Goal: Information Seeking & Learning: Find specific fact

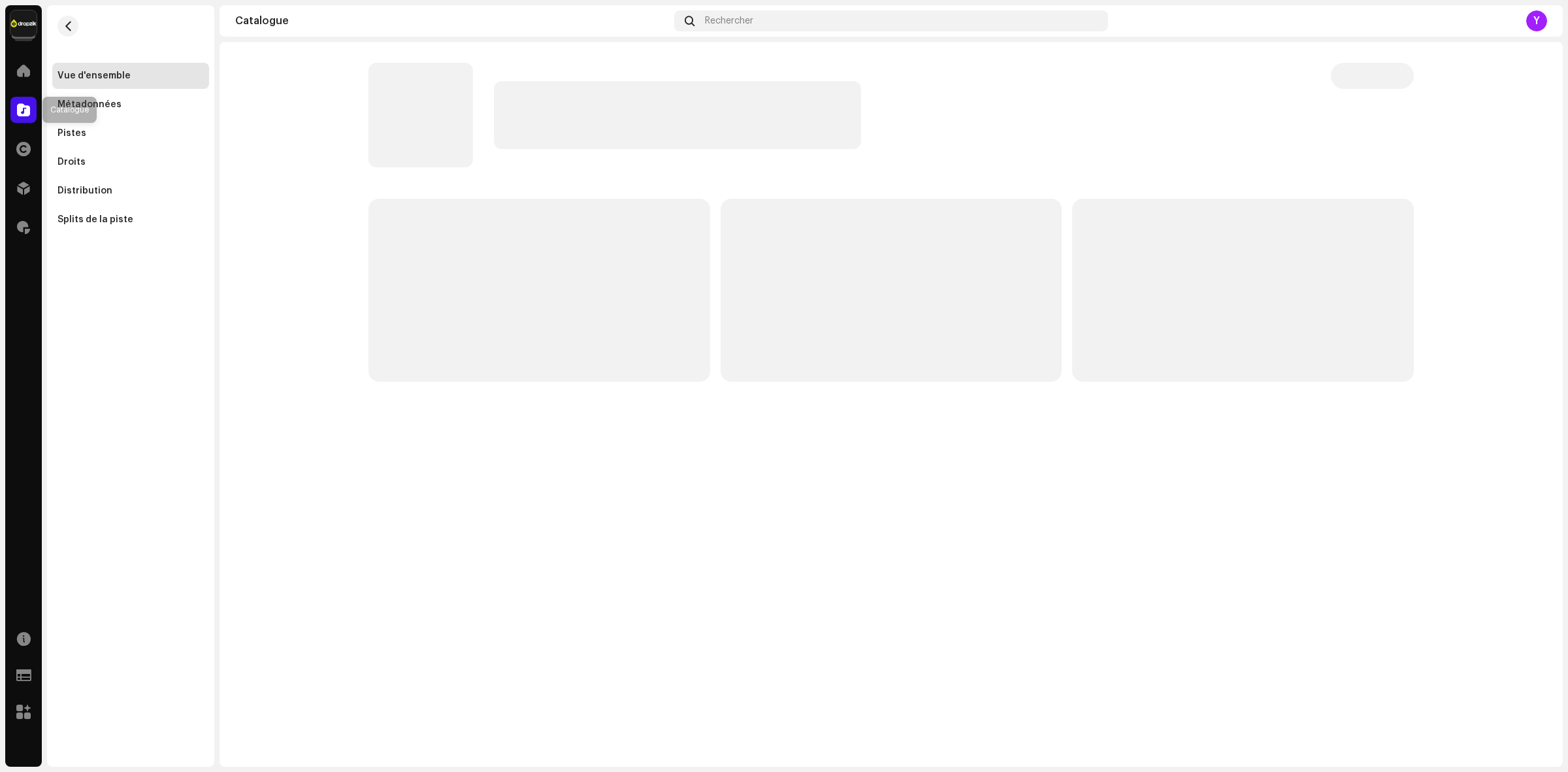
click at [21, 113] on span at bounding box center [24, 109] width 14 height 11
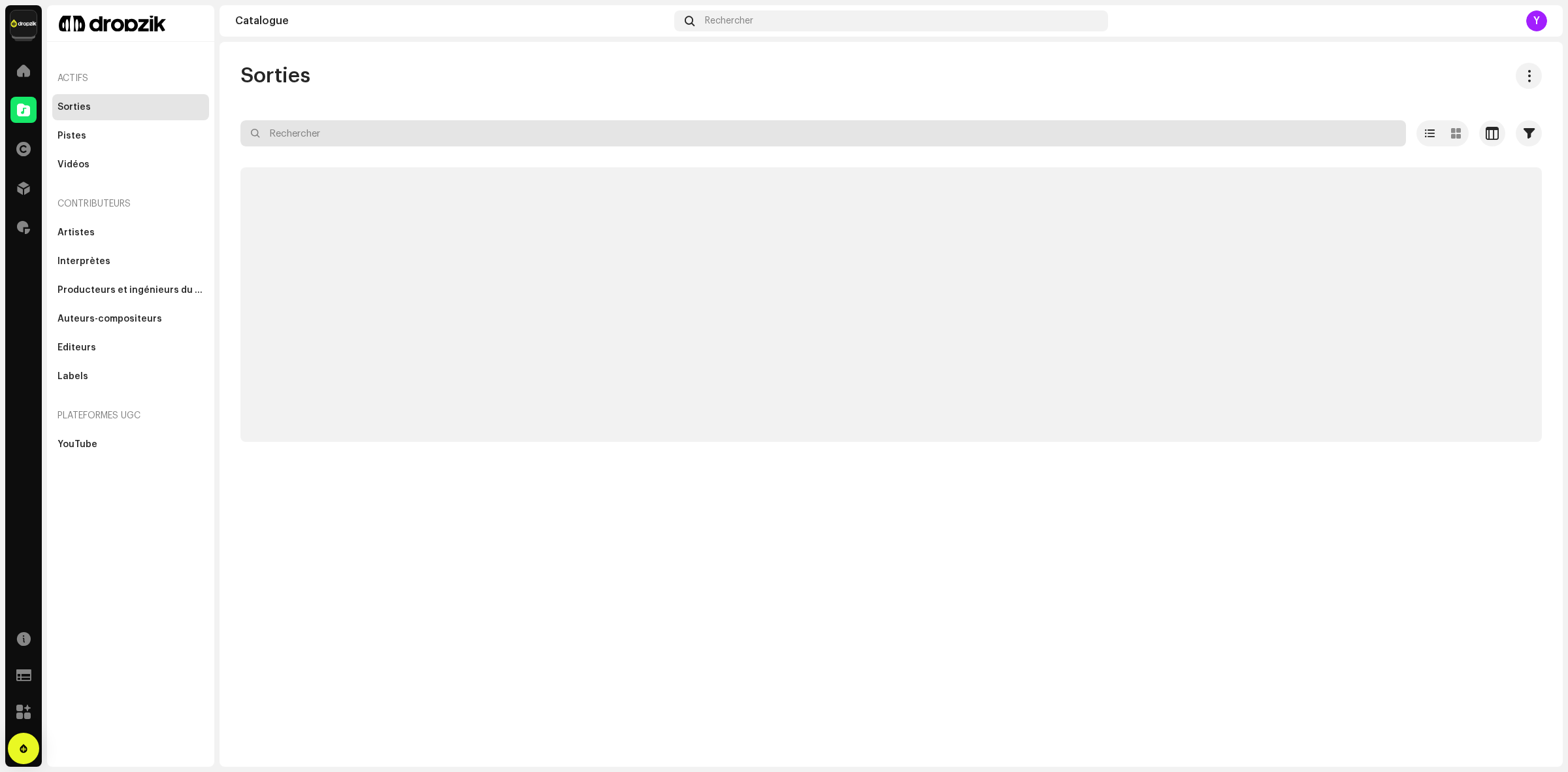
click at [343, 134] on input "text" at bounding box center [823, 133] width 1166 height 26
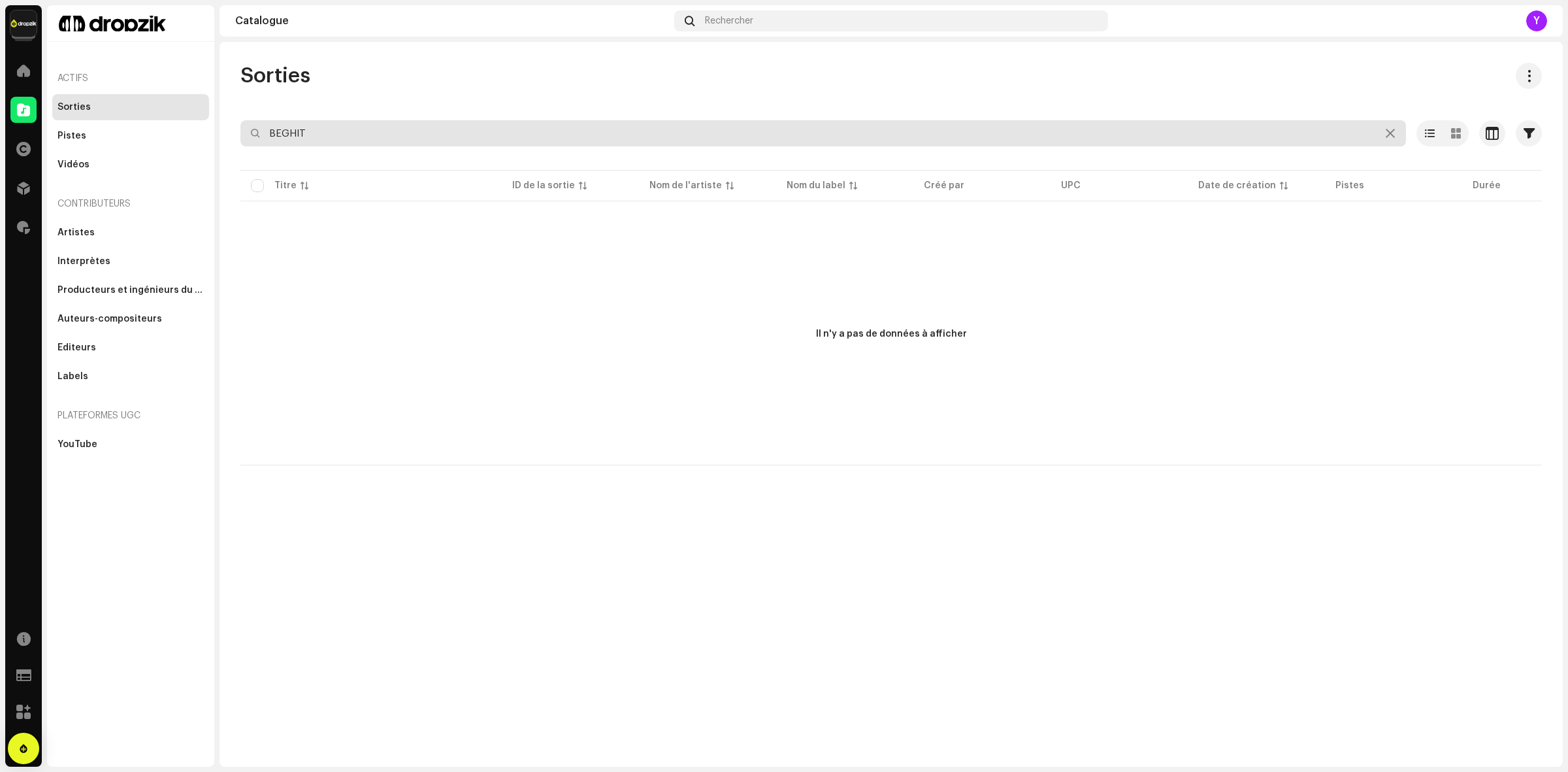
click at [322, 136] on input "BEGHIT" at bounding box center [823, 133] width 1166 height 26
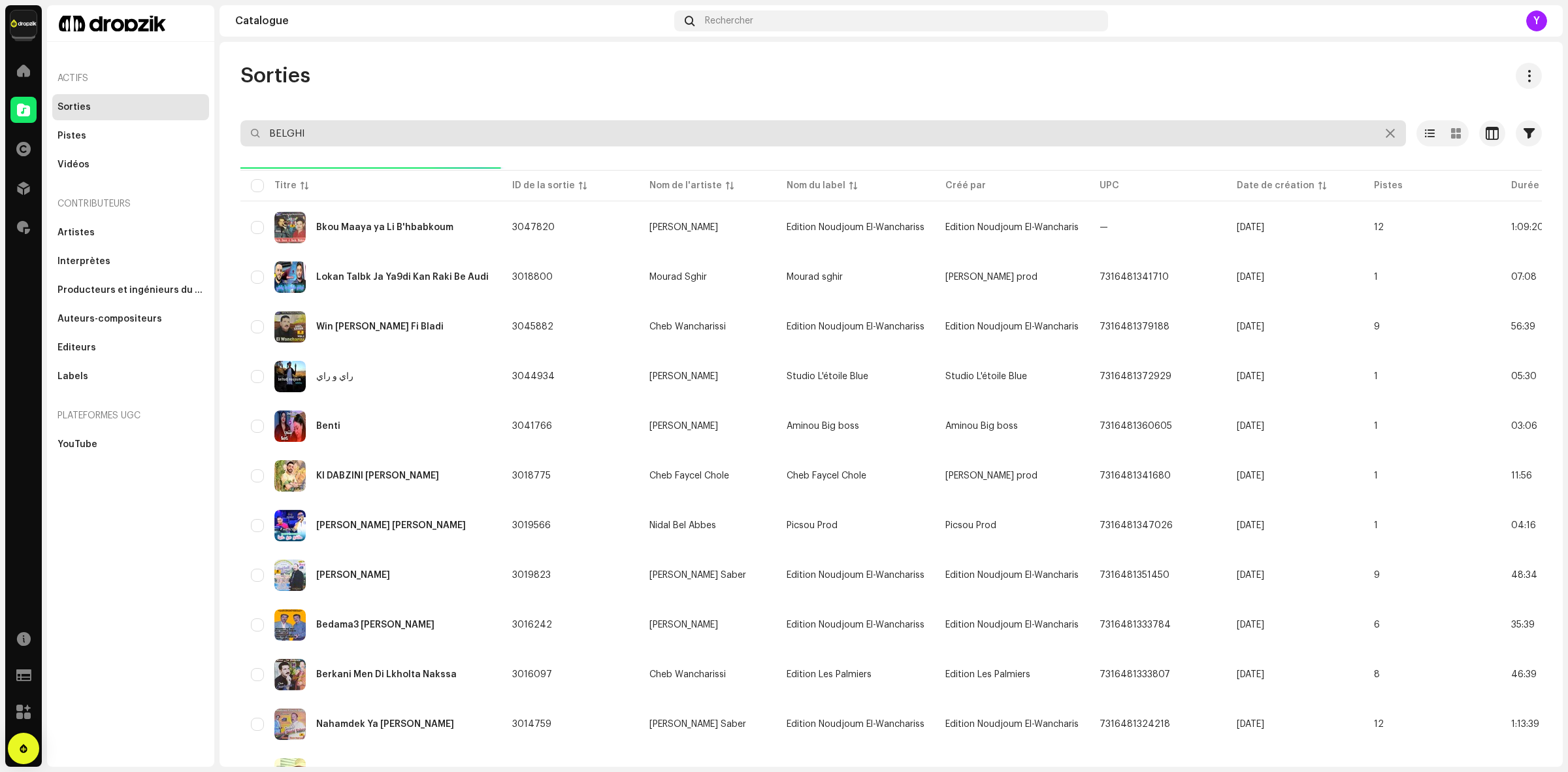
type input "BELGHIT"
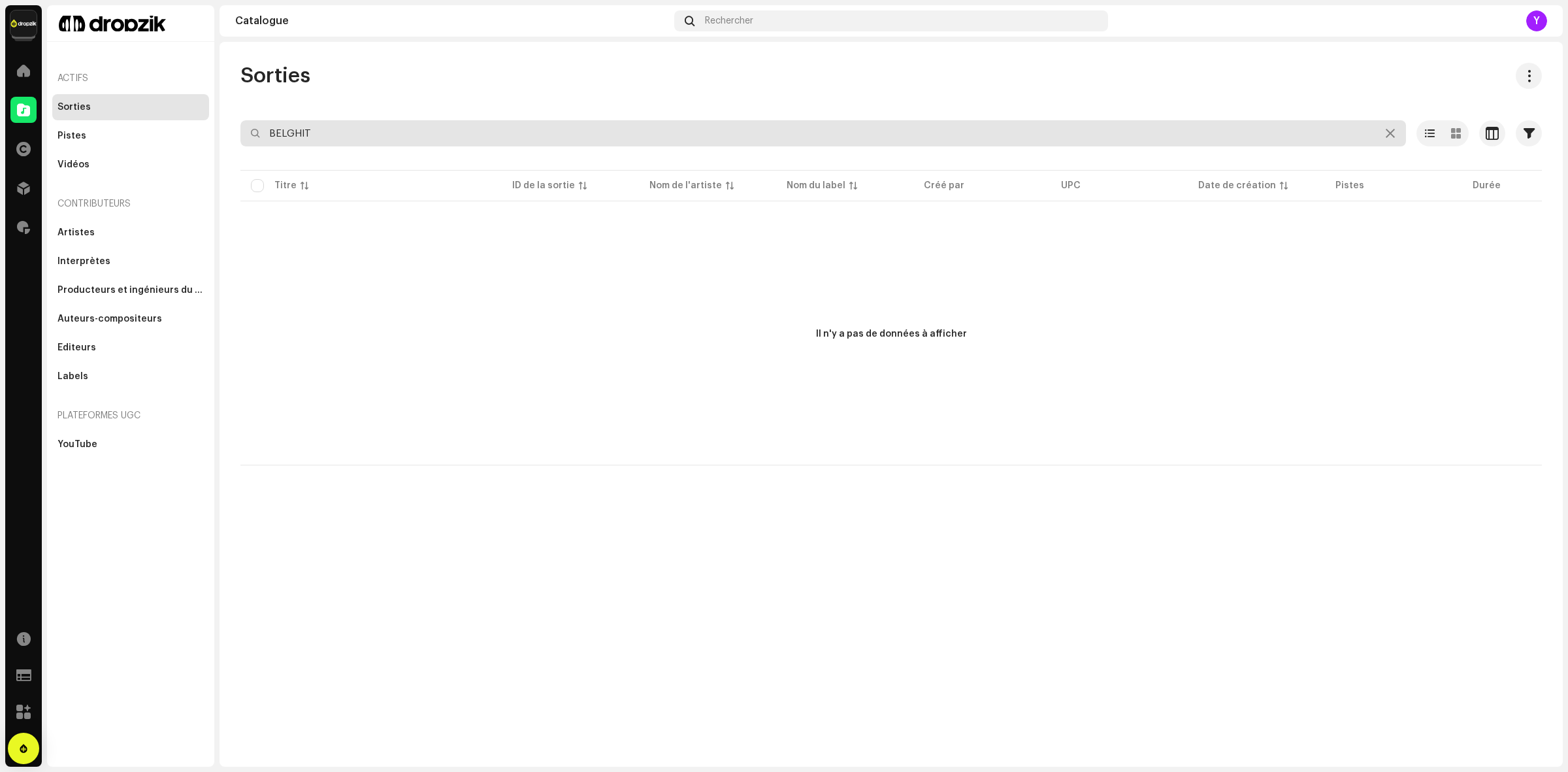
click at [328, 139] on input "BELGHIT" at bounding box center [823, 133] width 1166 height 26
click at [362, 131] on input "MOHAMED ELBOUSKI" at bounding box center [823, 133] width 1166 height 26
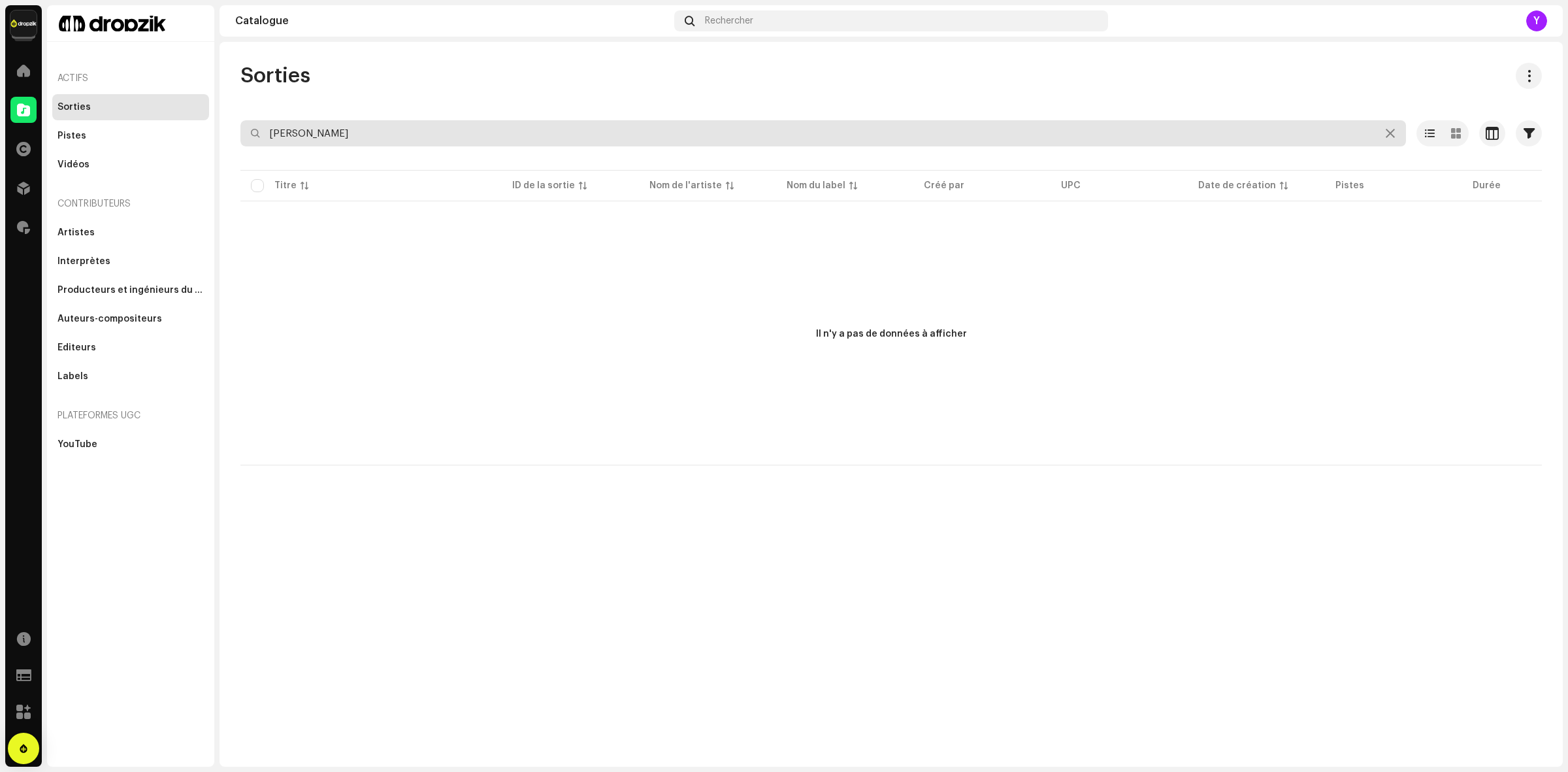
paste input "ohamed Bouski"
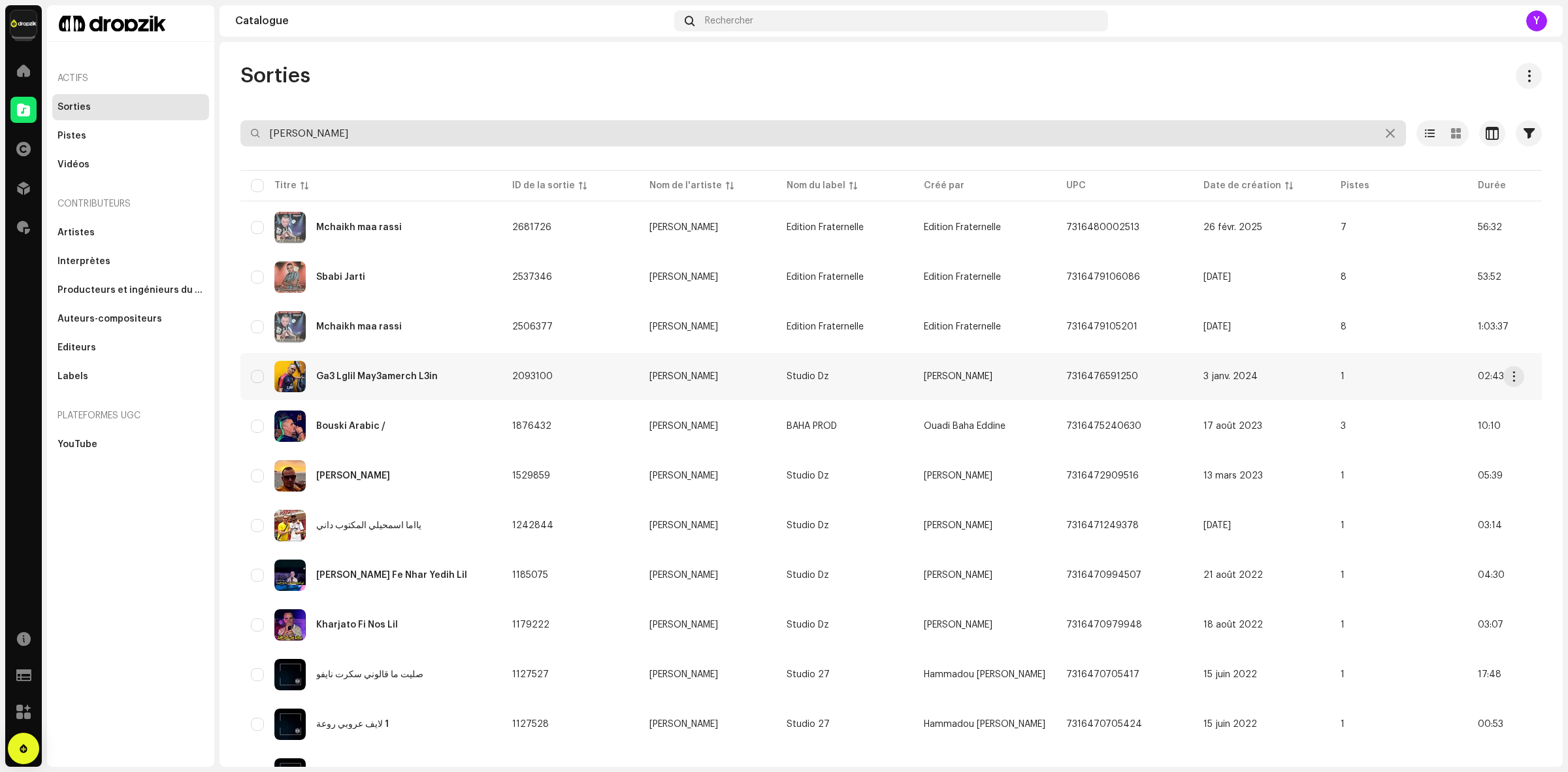
scroll to position [67, 0]
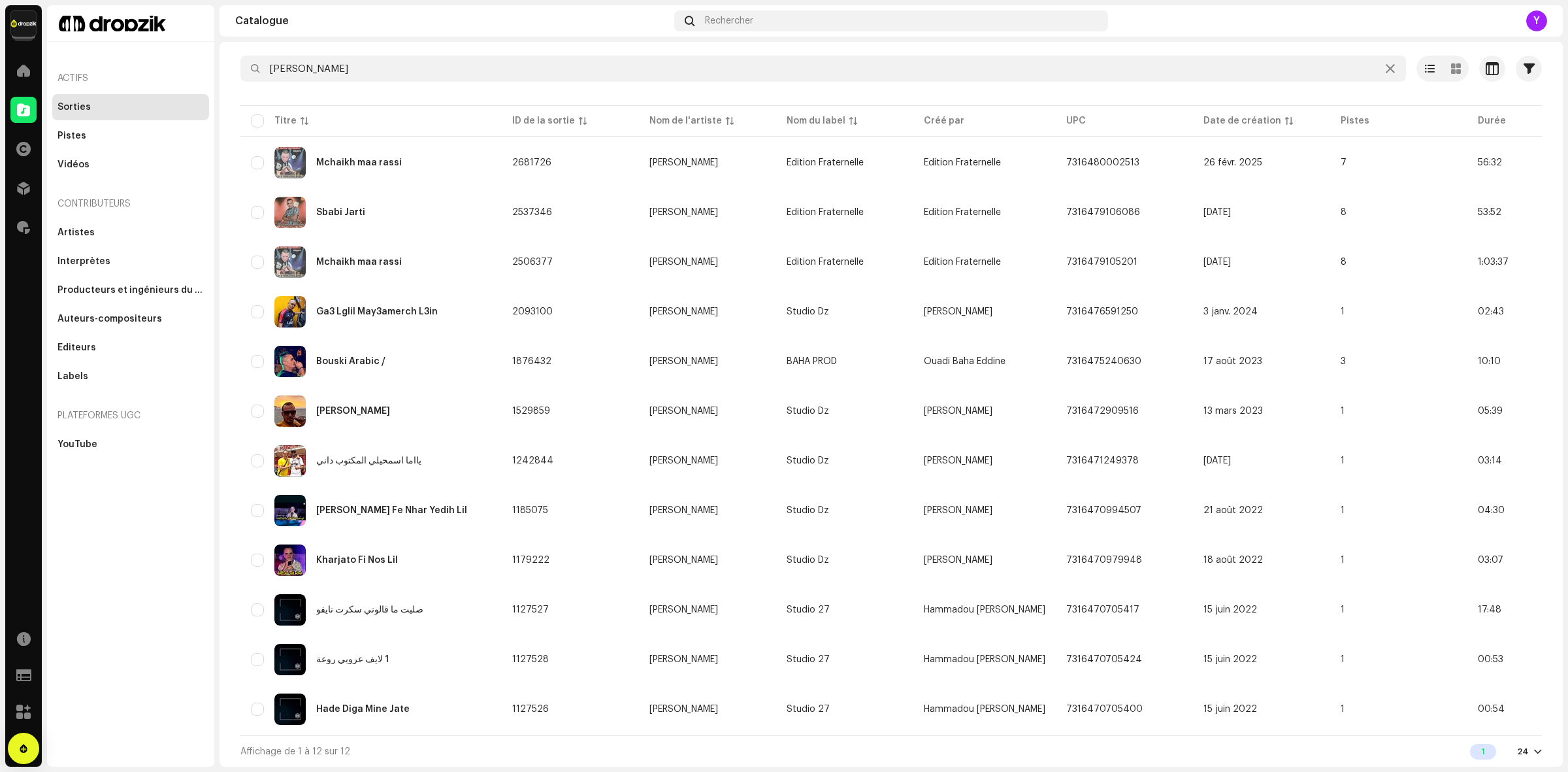
click at [1521, 736] on div "Affichage de 1 à 12 sur 12 1 24" at bounding box center [892, 751] width 1302 height 31
click at [1523, 761] on div "Affichage de 1 à 12 sur 12 1 24" at bounding box center [892, 751] width 1302 height 31
click at [1534, 746] on div at bounding box center [1538, 751] width 8 height 11
click at [1492, 727] on div "72" at bounding box center [1501, 727] width 53 height 26
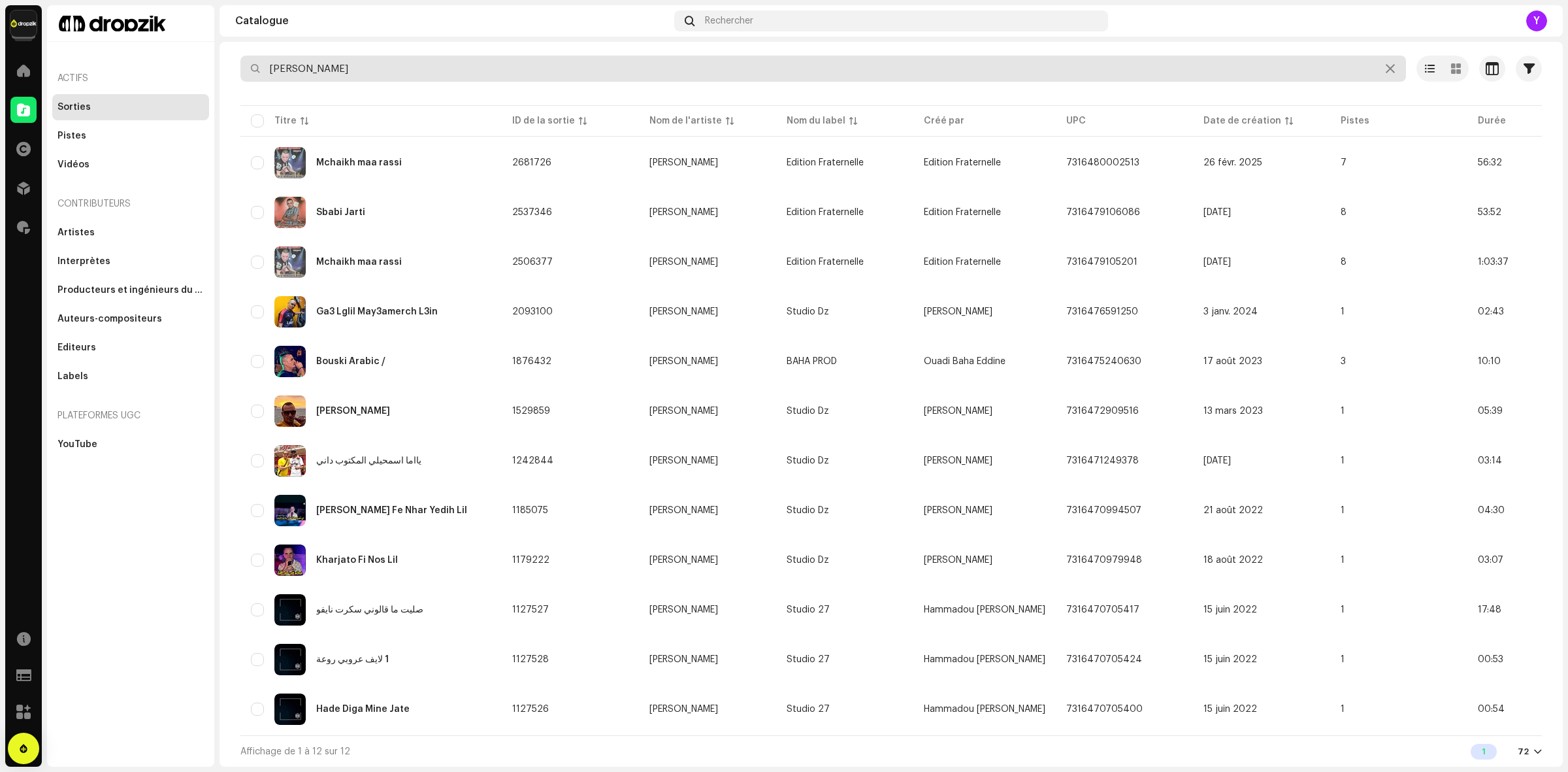
click at [366, 71] on input "Mohamed Bouski" at bounding box center [823, 68] width 1166 height 26
type input "YOUNES"
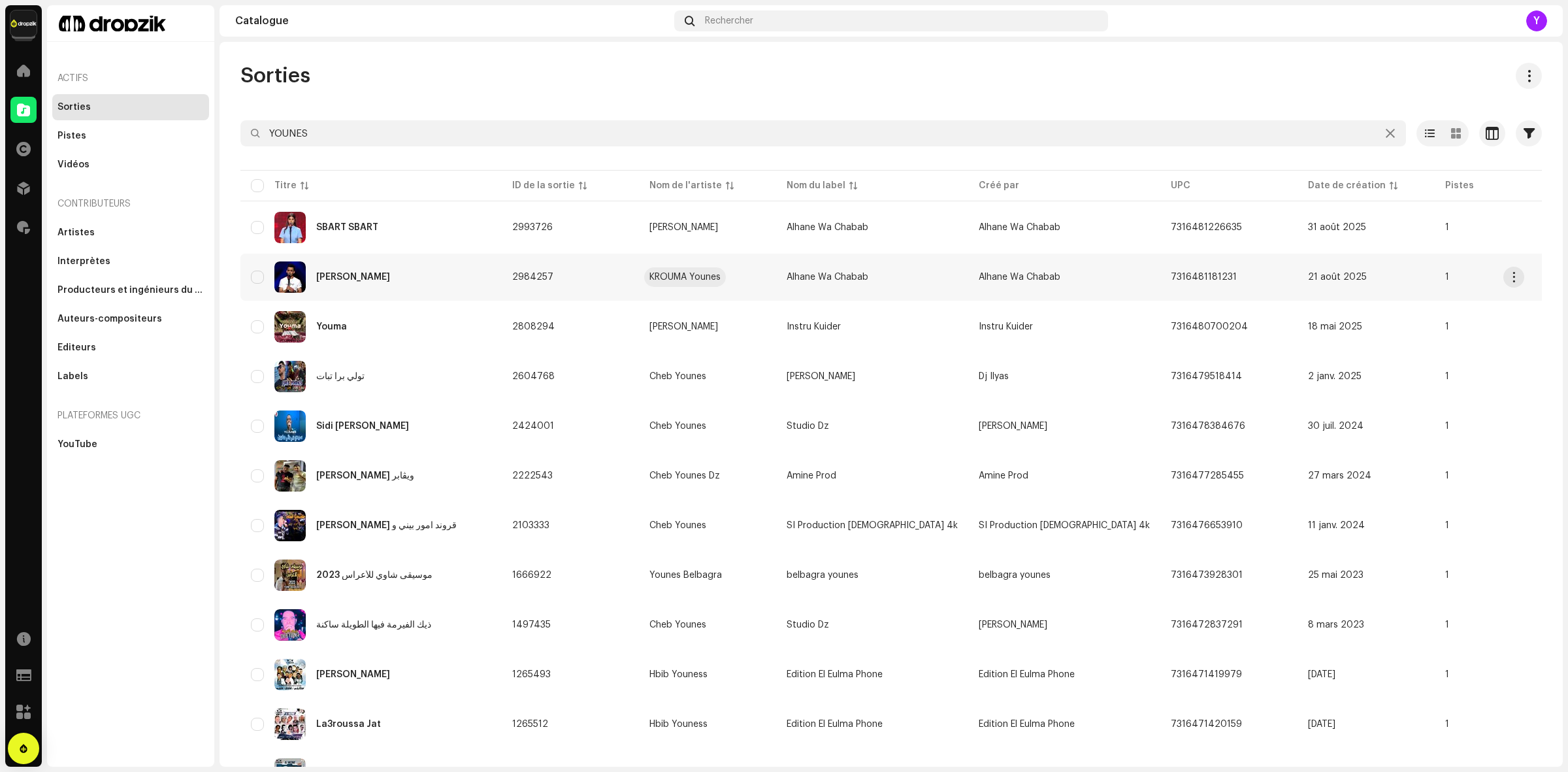
click at [694, 280] on div "KROUMA Younes" at bounding box center [686, 277] width 72 height 9
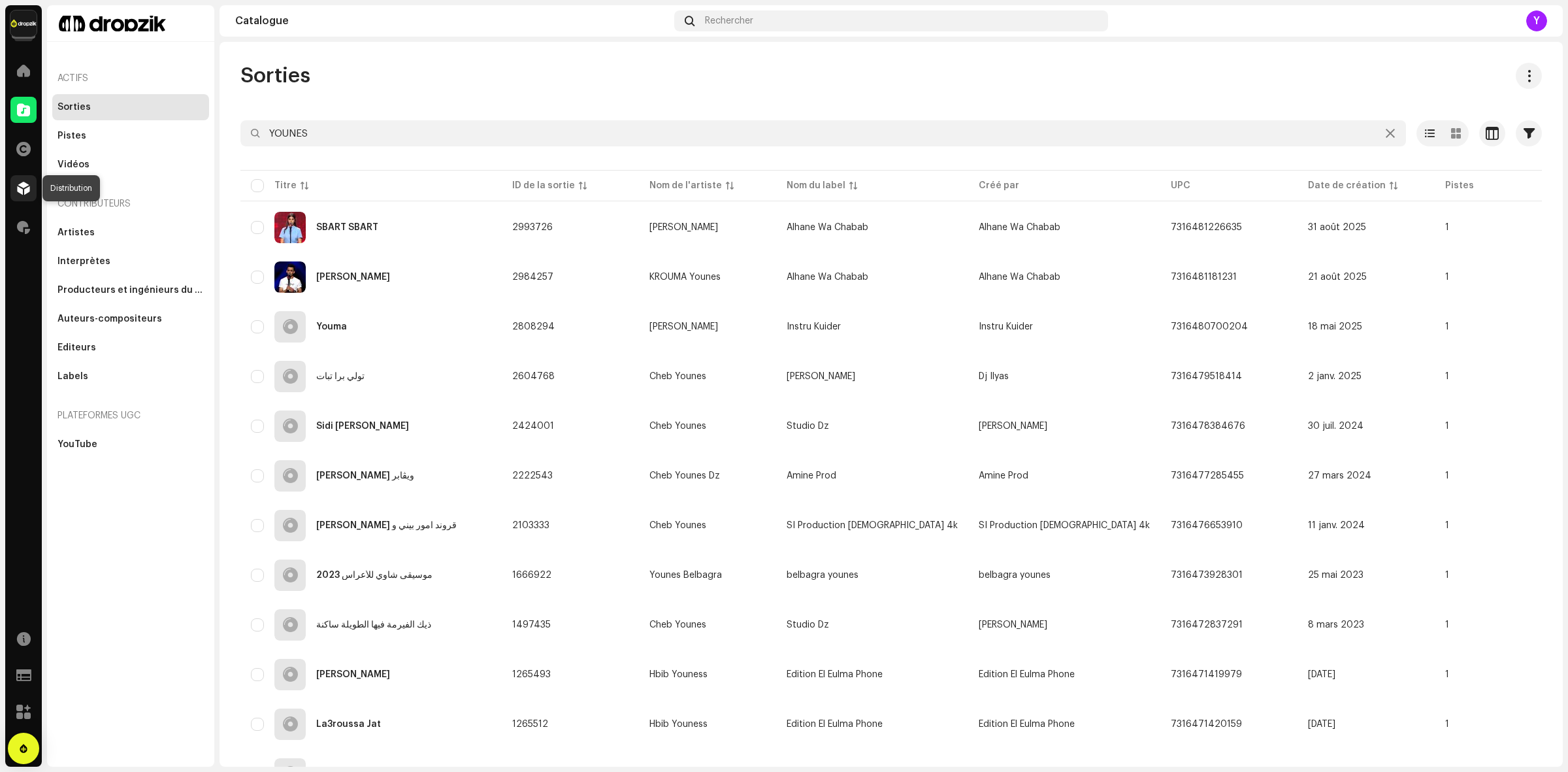
click at [19, 192] on span at bounding box center [24, 188] width 14 height 11
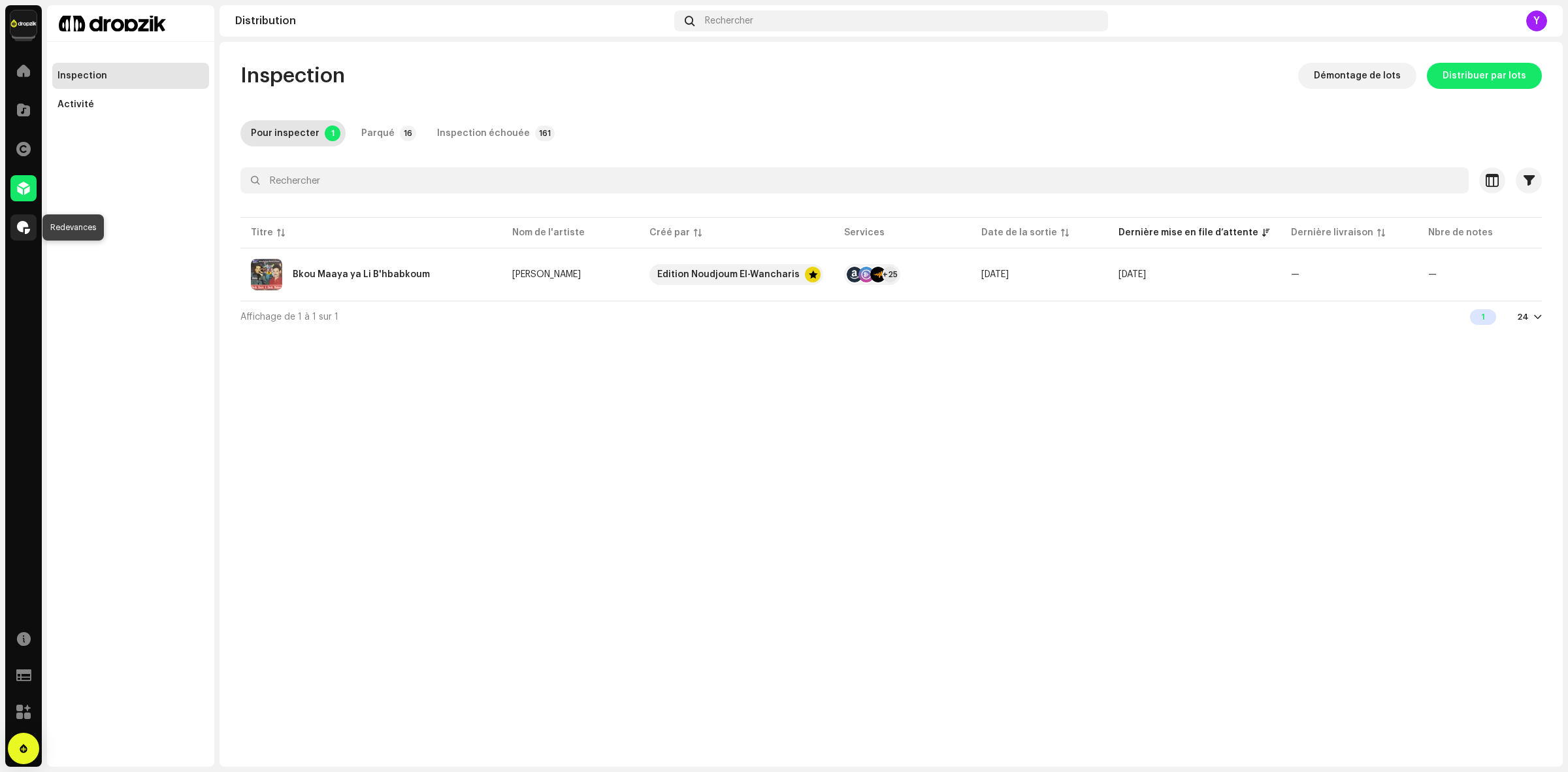
click at [20, 223] on span at bounding box center [24, 227] width 14 height 11
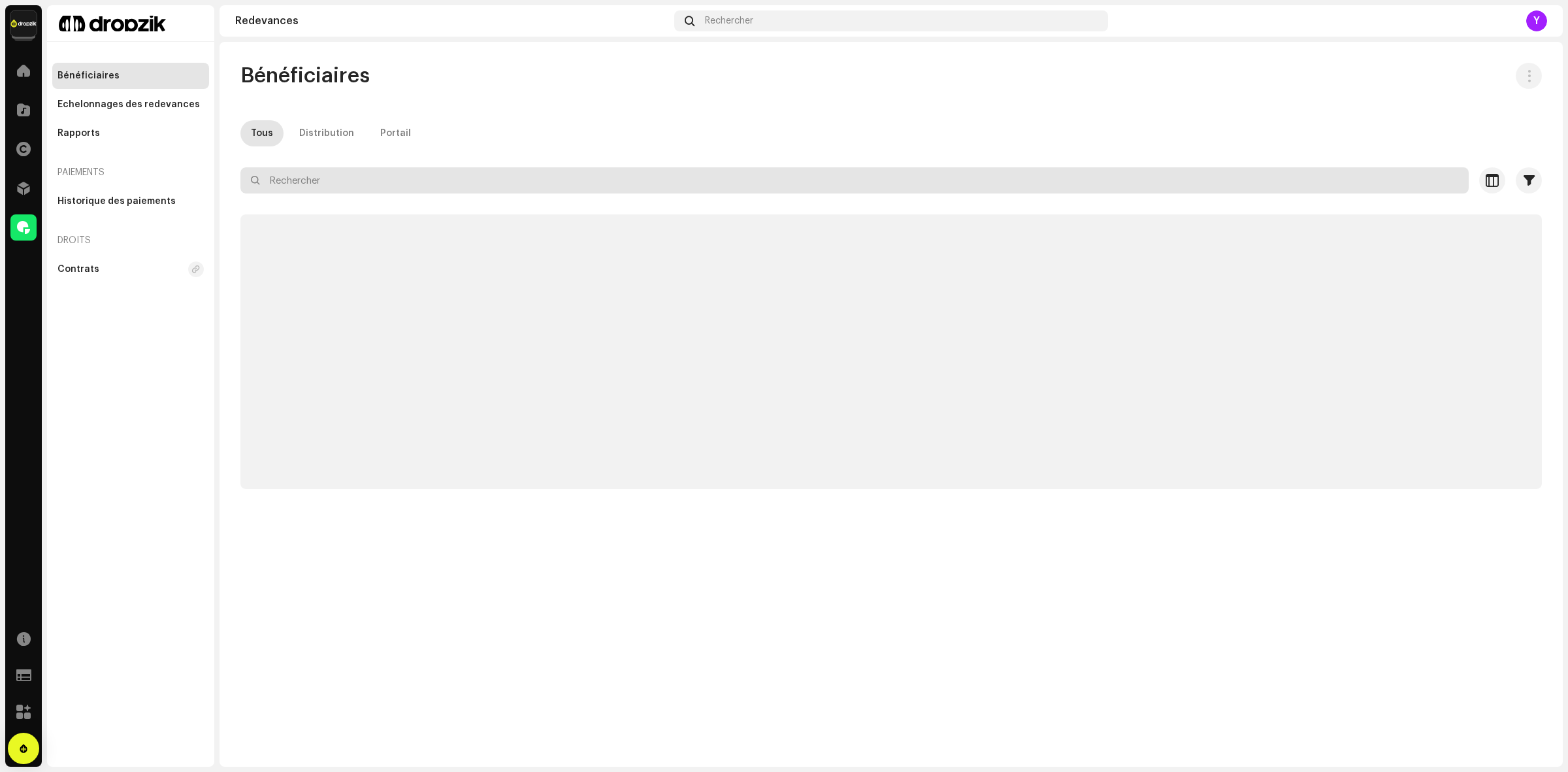
click at [373, 176] on input "text" at bounding box center [855, 180] width 1228 height 26
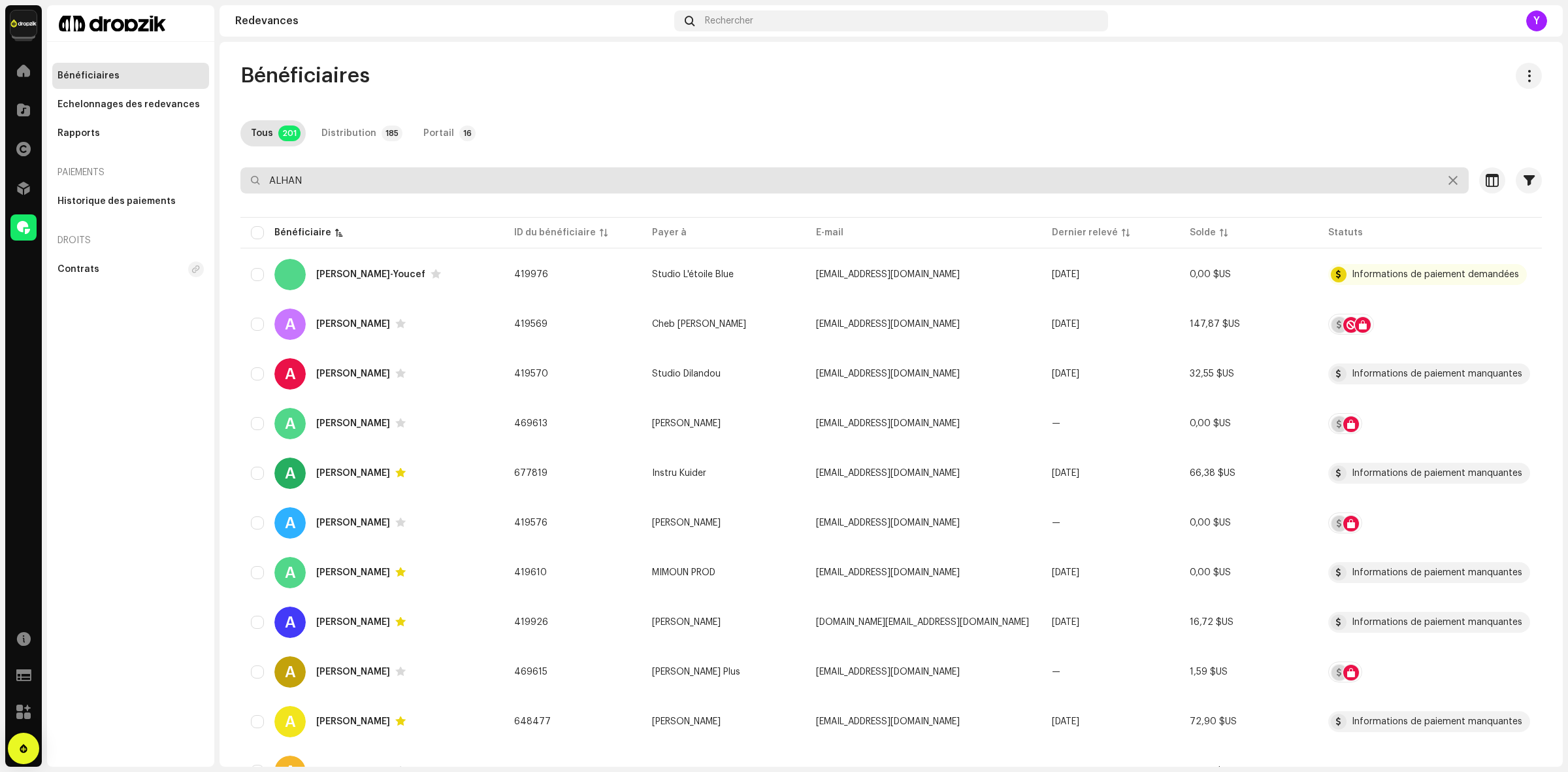
type input "ALHAN"
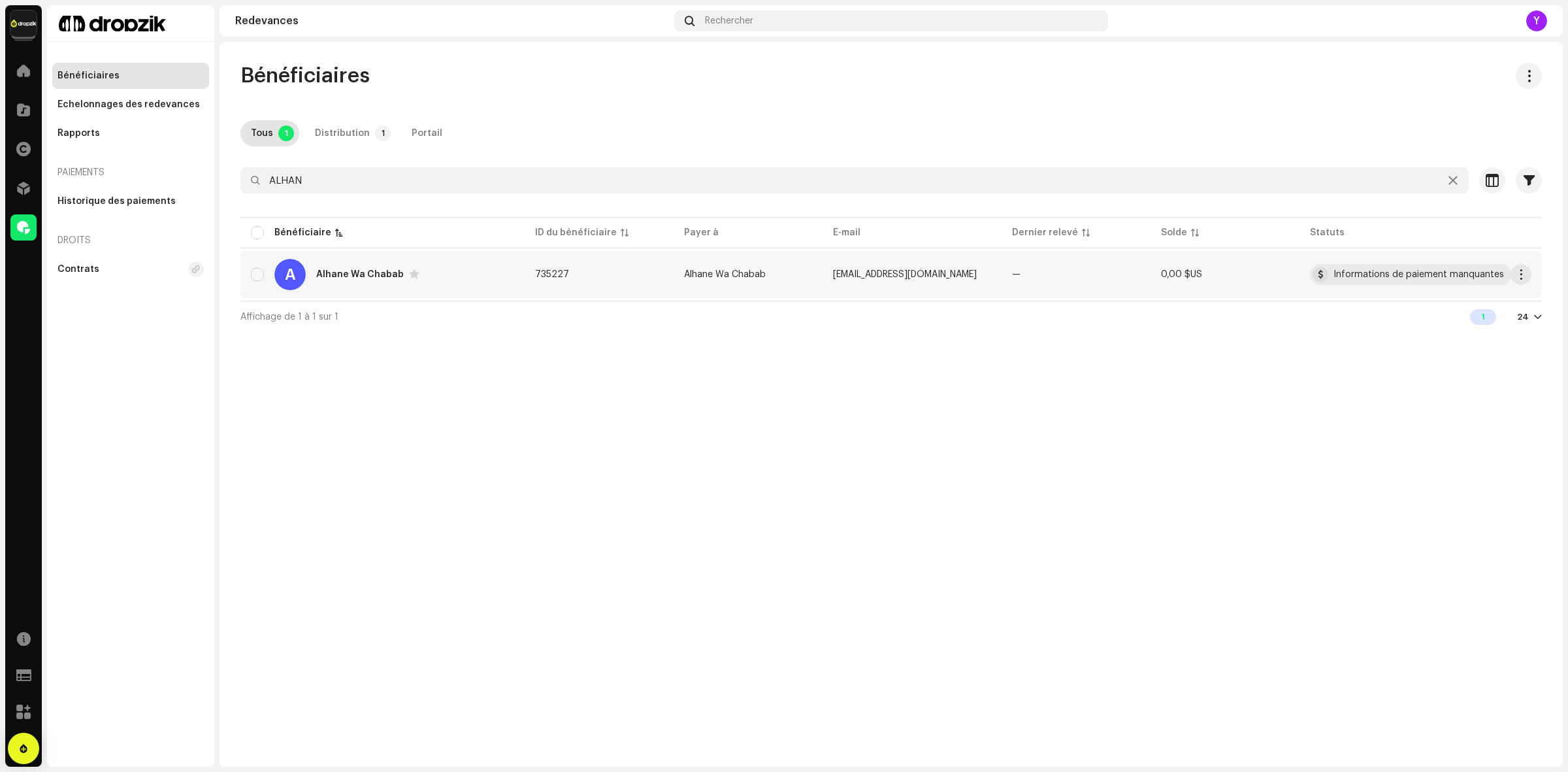
click at [373, 291] on td "A Alhane Wa Chabab" at bounding box center [383, 274] width 284 height 47
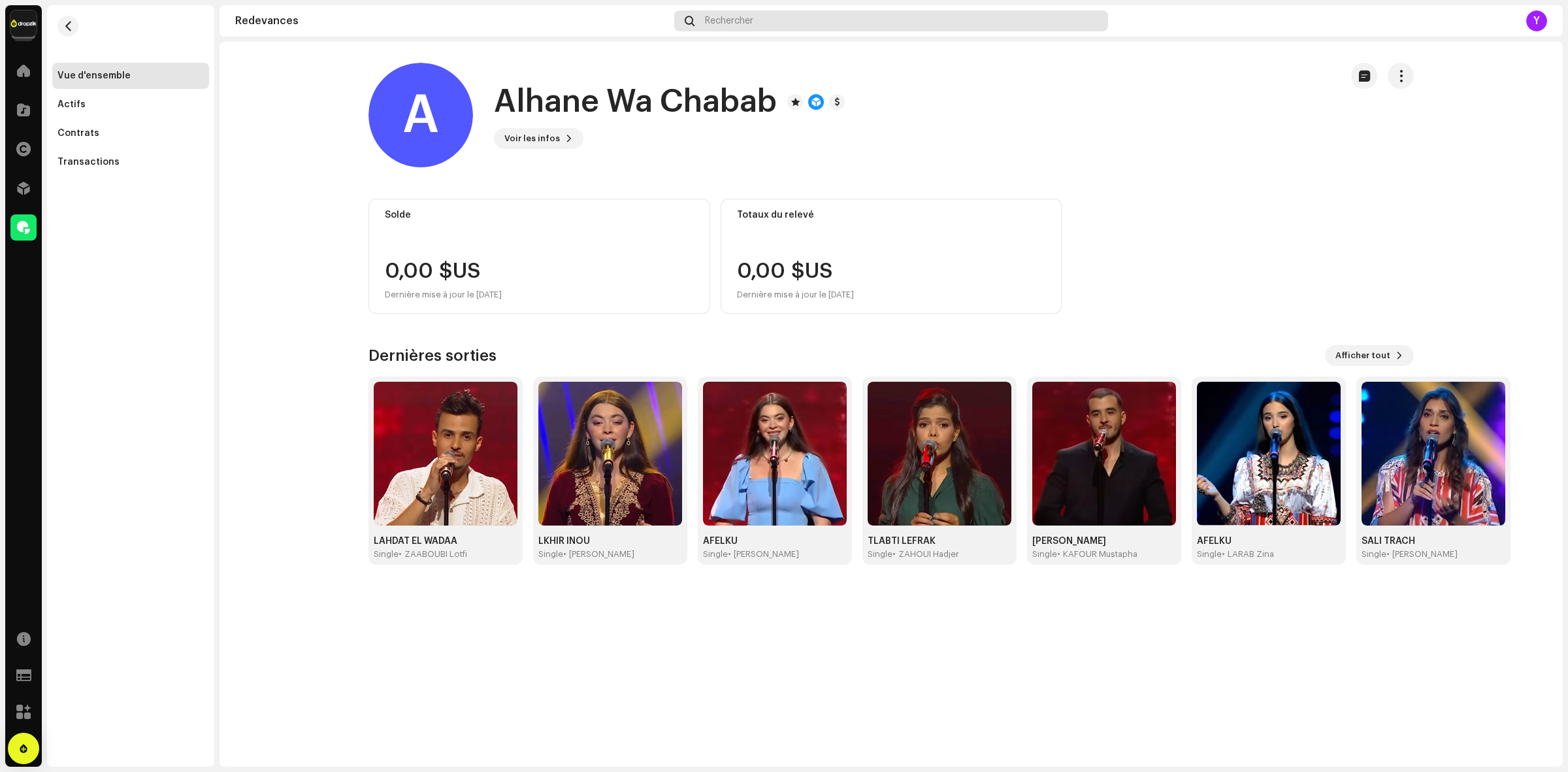
click at [828, 30] on div "Rechercher" at bounding box center [891, 21] width 434 height 21
click at [1361, 356] on span "Afficher tout" at bounding box center [1363, 355] width 55 height 26
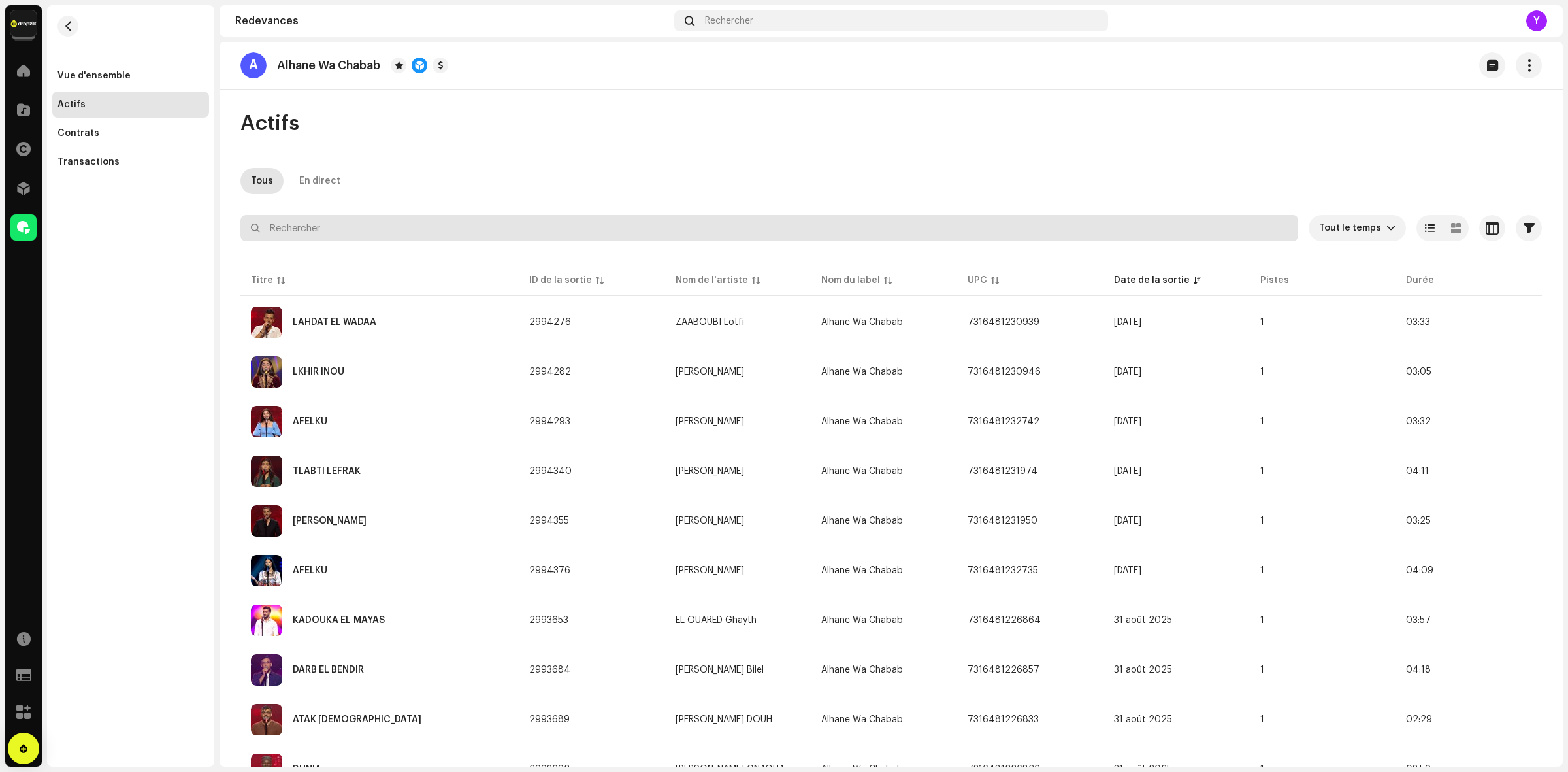
click at [422, 230] on input "text" at bounding box center [770, 227] width 1058 height 26
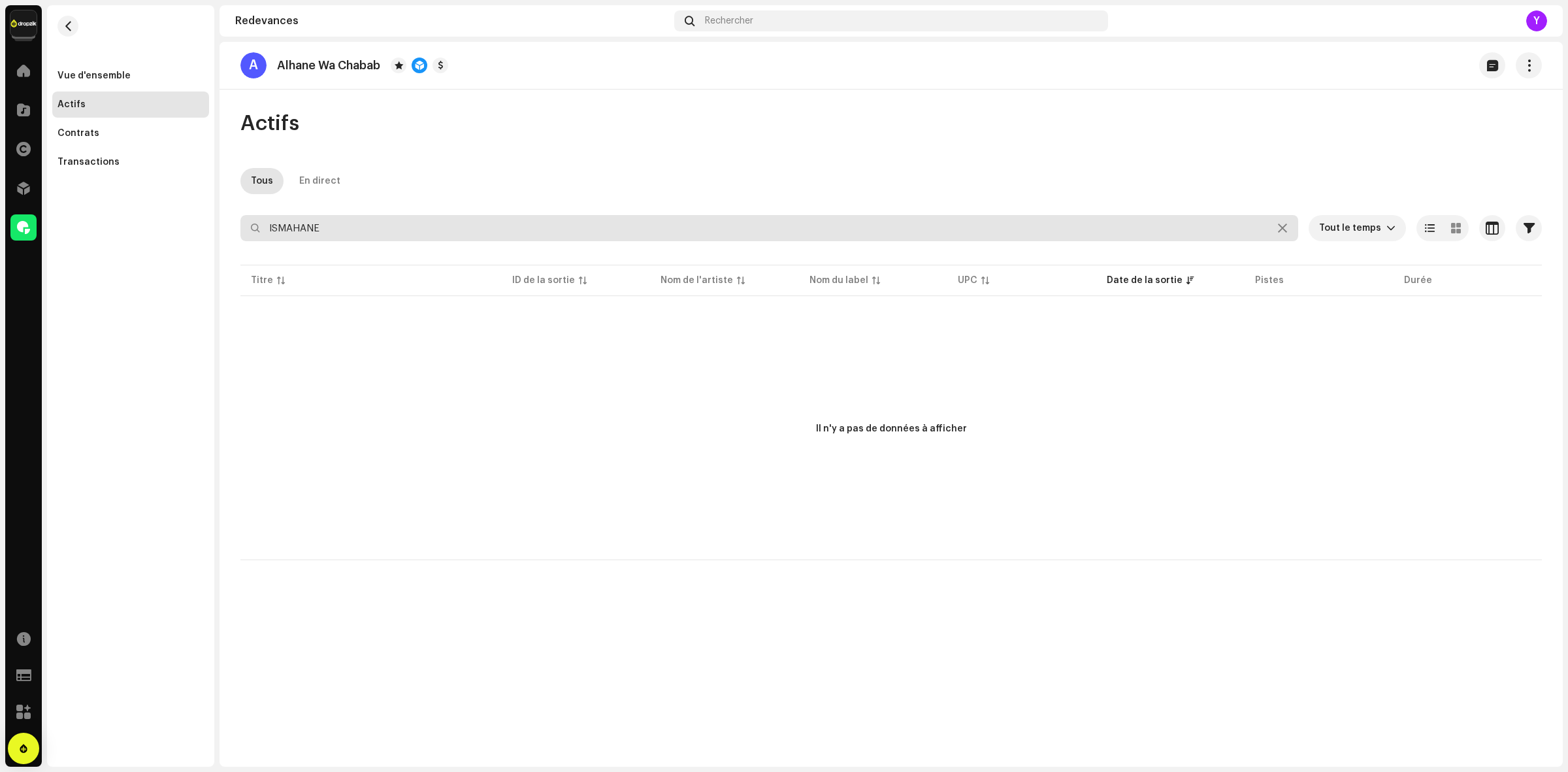
click at [422, 230] on input "ISMAHANE" at bounding box center [770, 227] width 1058 height 26
click at [313, 237] on input "ISM" at bounding box center [770, 227] width 1058 height 26
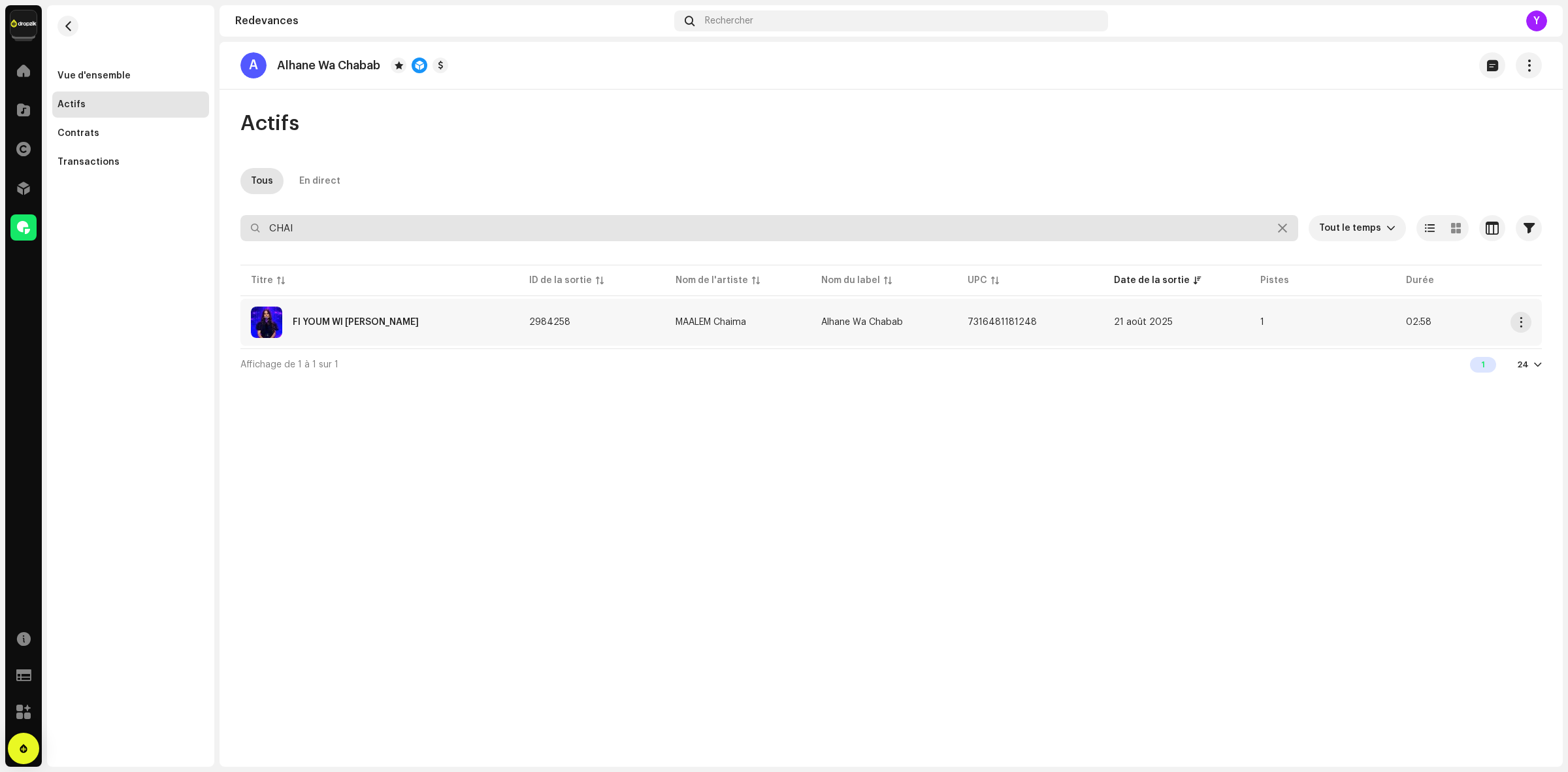
type input "CHAI"
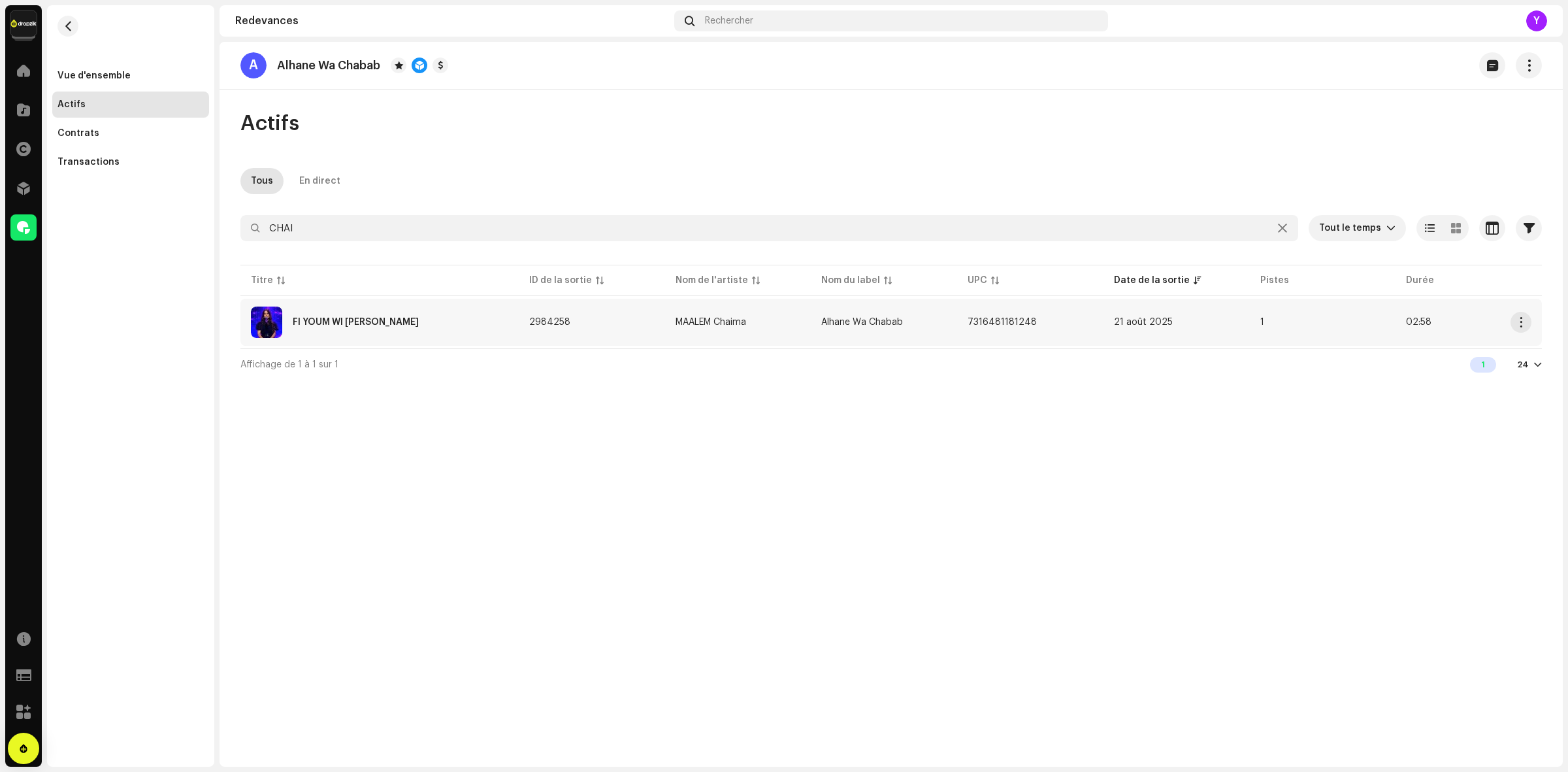
click at [613, 321] on td "2984258" at bounding box center [591, 322] width 146 height 47
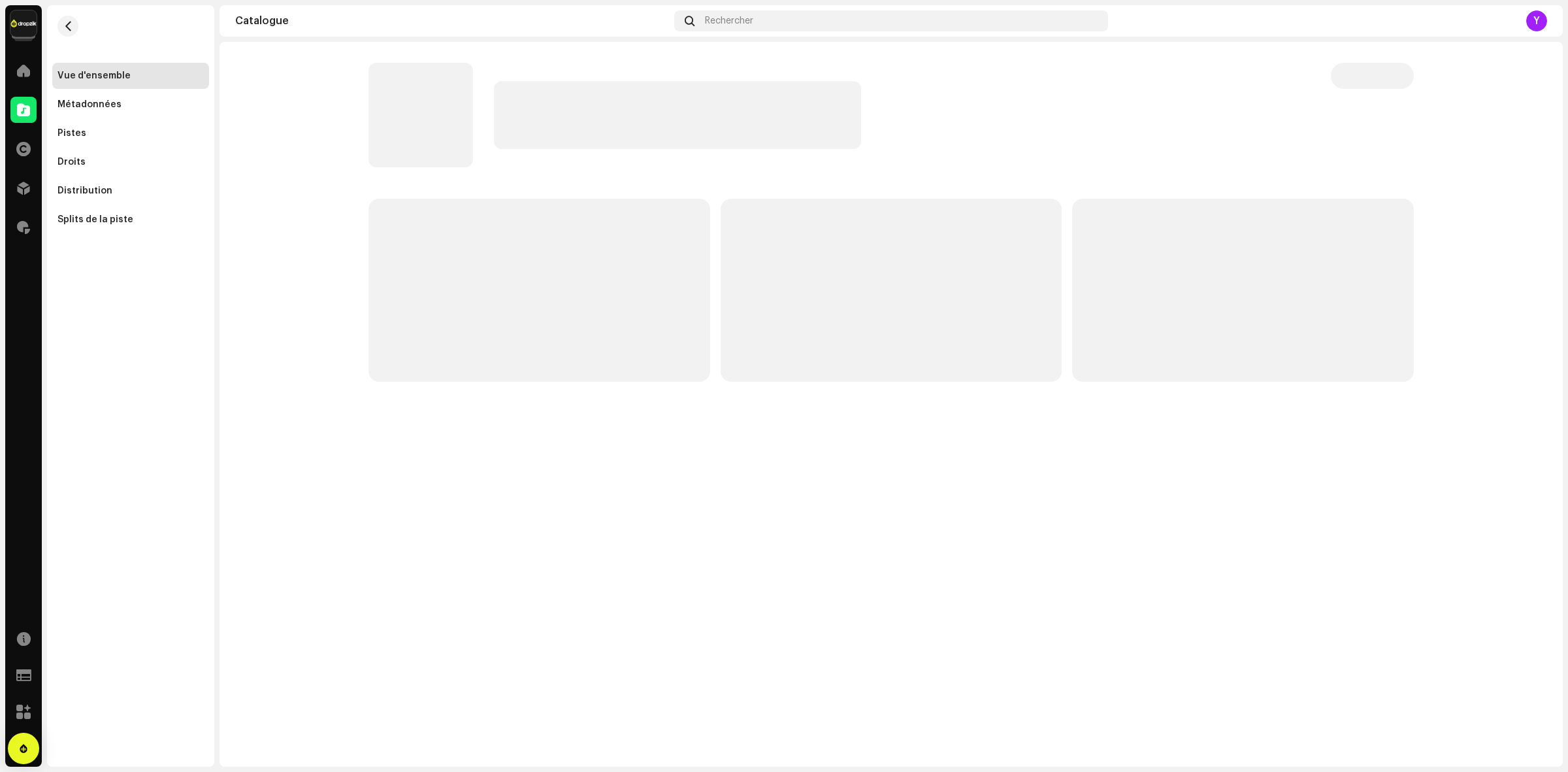
click at [802, 151] on div at bounding box center [839, 115] width 941 height 104
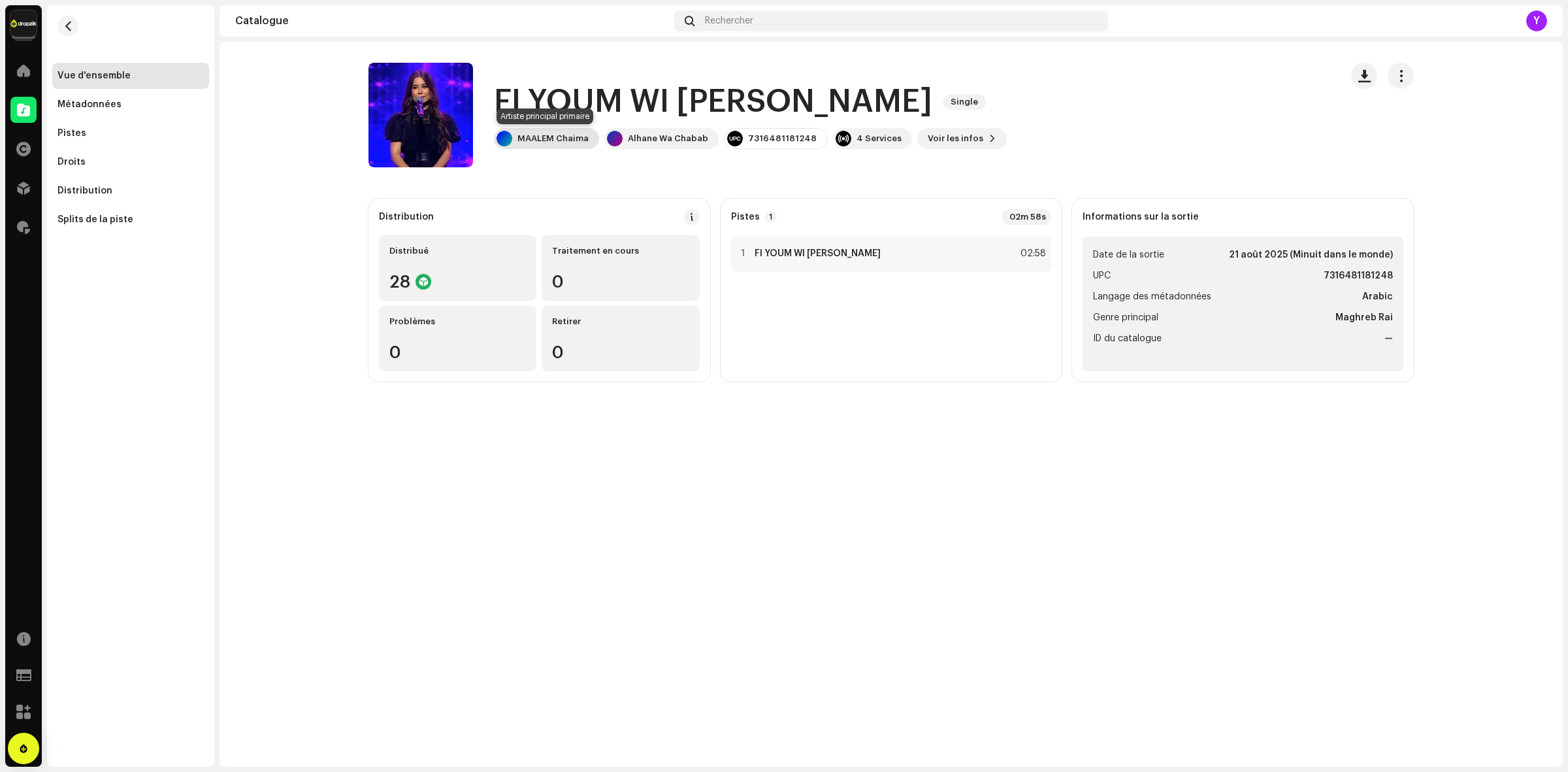
drag, startPoint x: 593, startPoint y: 138, endPoint x: 507, endPoint y: 138, distance: 86.0
click at [507, 138] on div "MAALEM Chaima" at bounding box center [547, 138] width 105 height 21
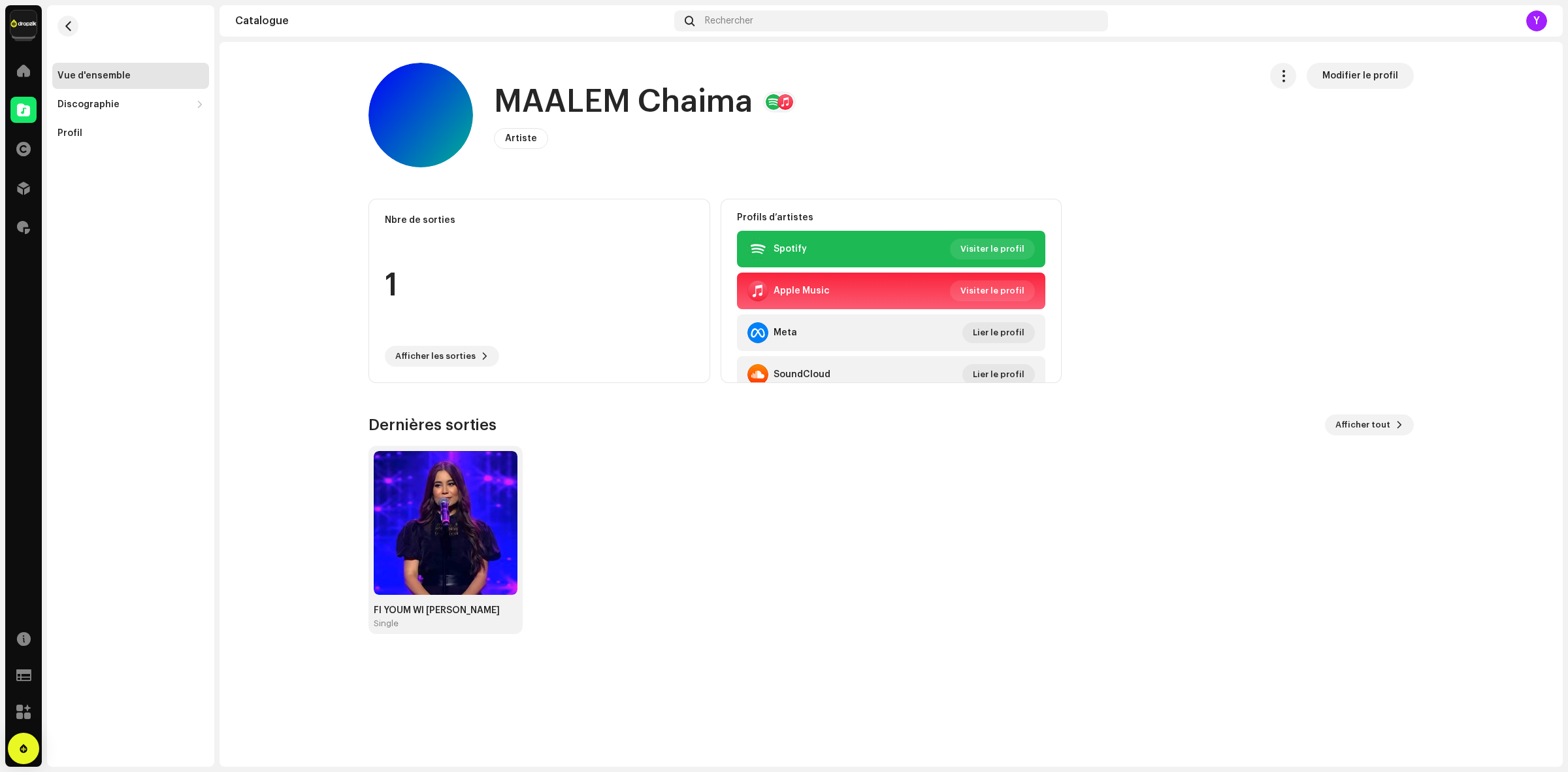
click at [630, 104] on h1 "MAALEM Chaima" at bounding box center [624, 102] width 259 height 42
copy h1 "MAALEM Chaima"
click at [76, 17] on re-m-nav-back at bounding box center [68, 33] width 31 height 57
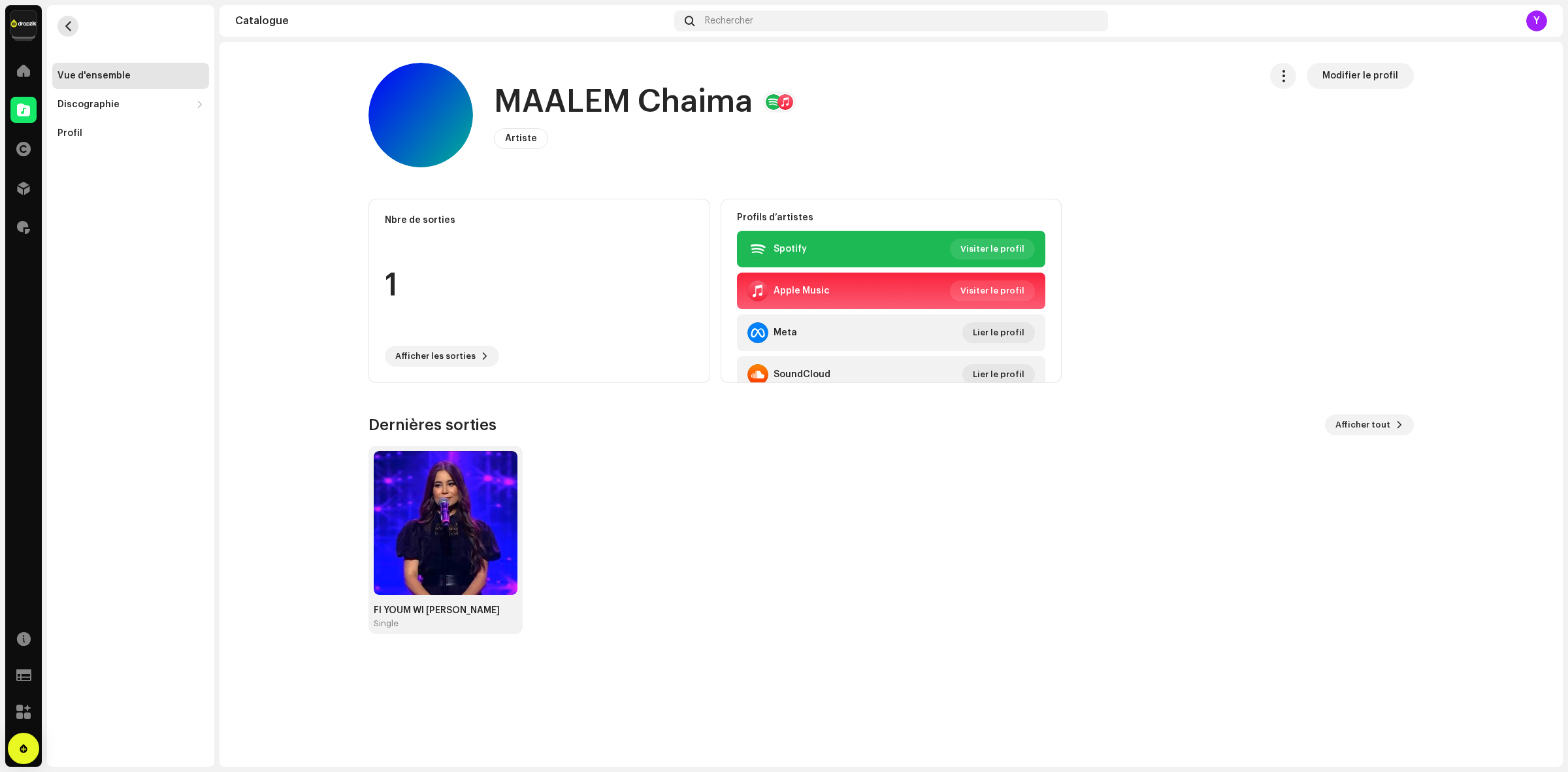
click at [73, 21] on span "button" at bounding box center [69, 26] width 10 height 11
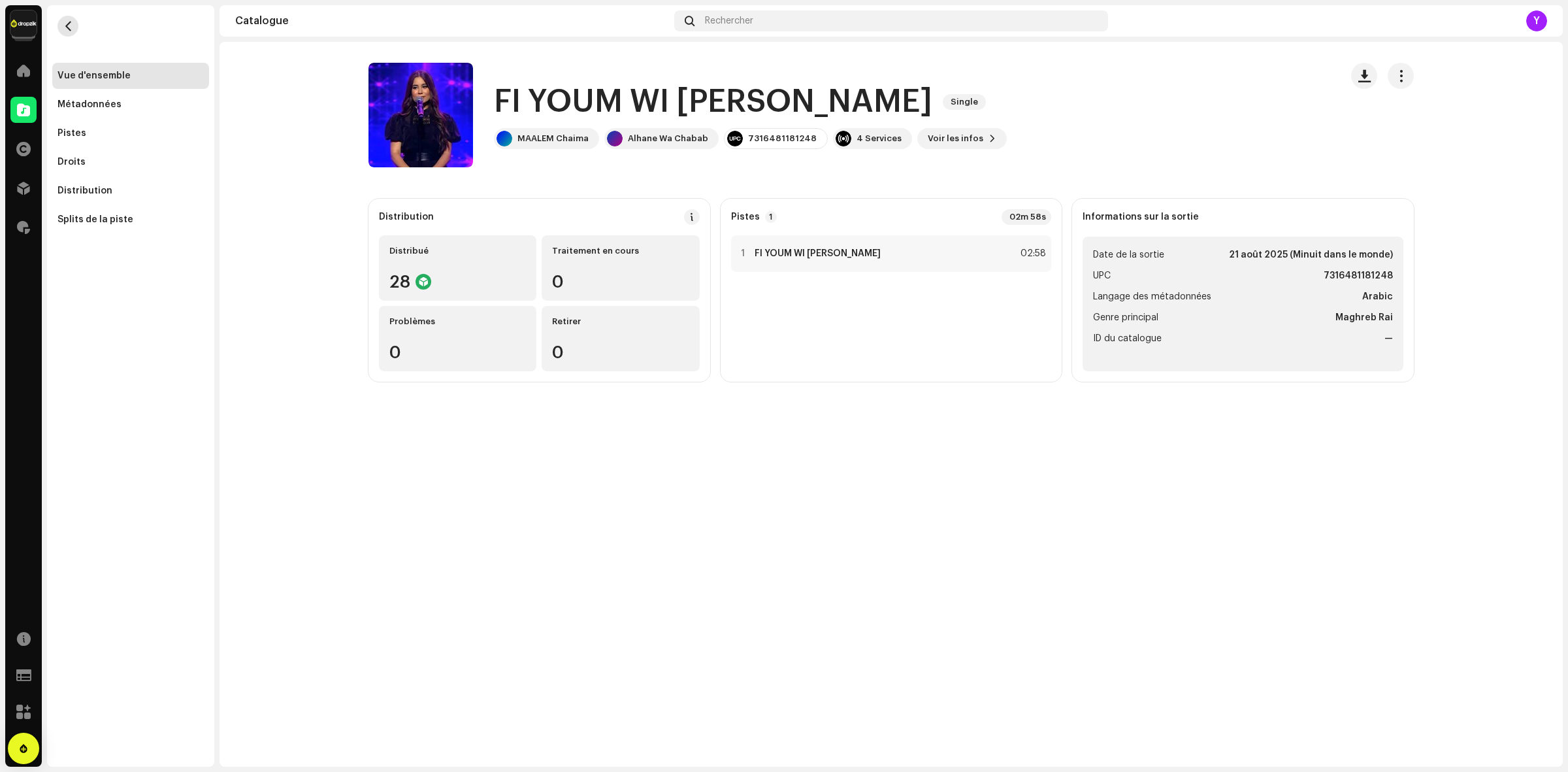
click at [59, 31] on button "button" at bounding box center [68, 26] width 21 height 21
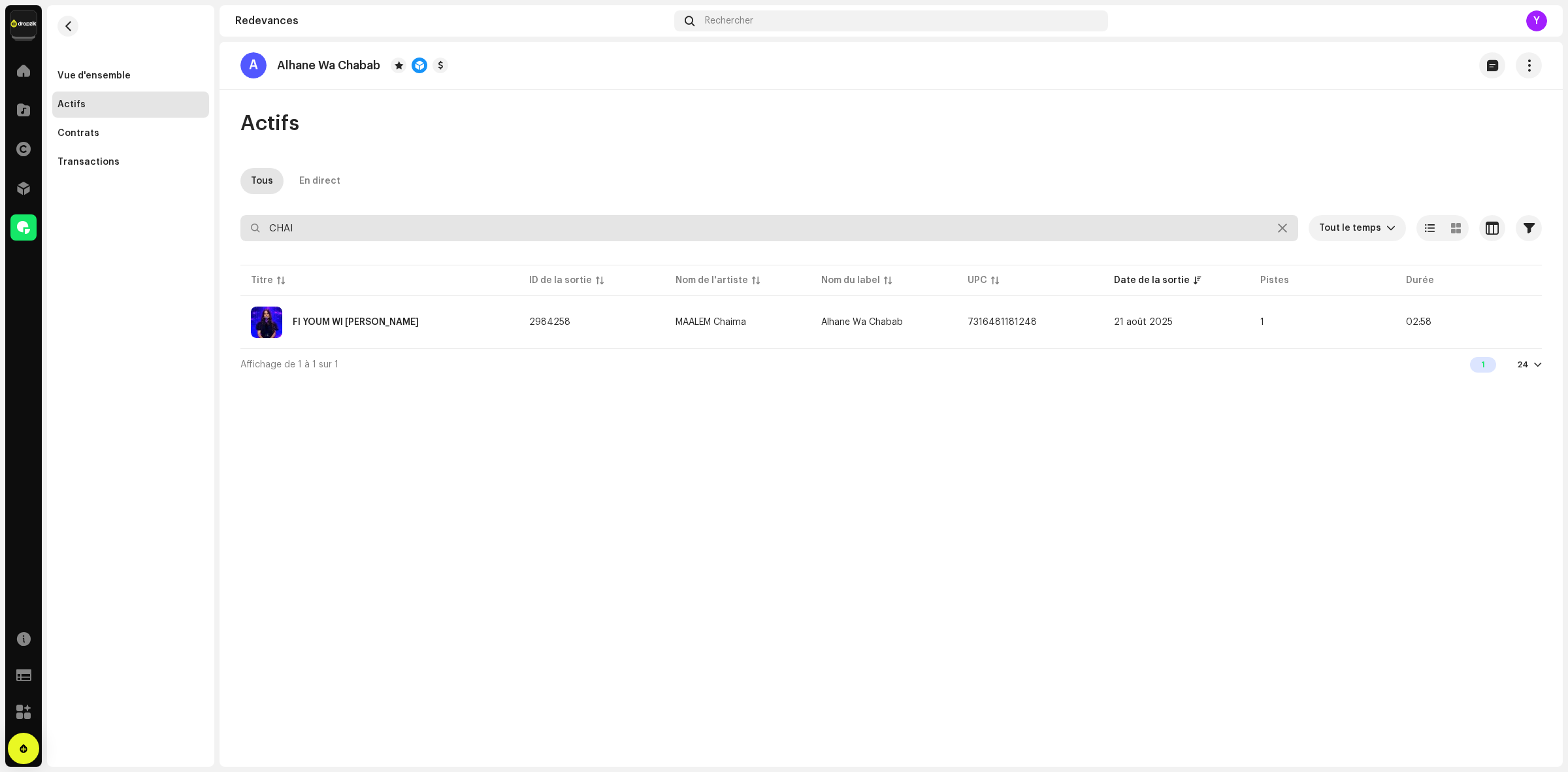
click at [354, 227] on input "CHAI" at bounding box center [770, 227] width 1058 height 26
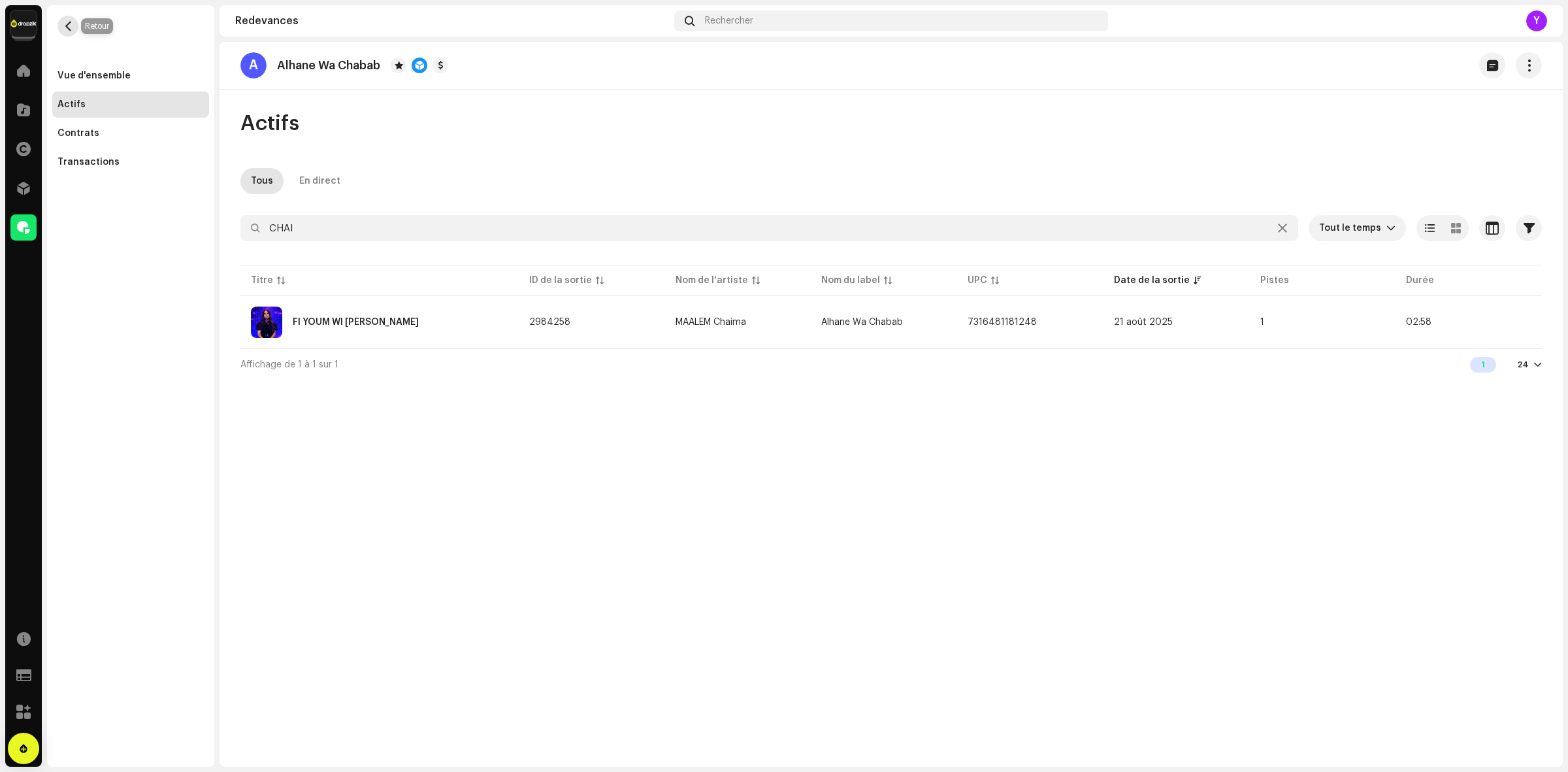
click at [73, 25] on span "button" at bounding box center [69, 26] width 10 height 11
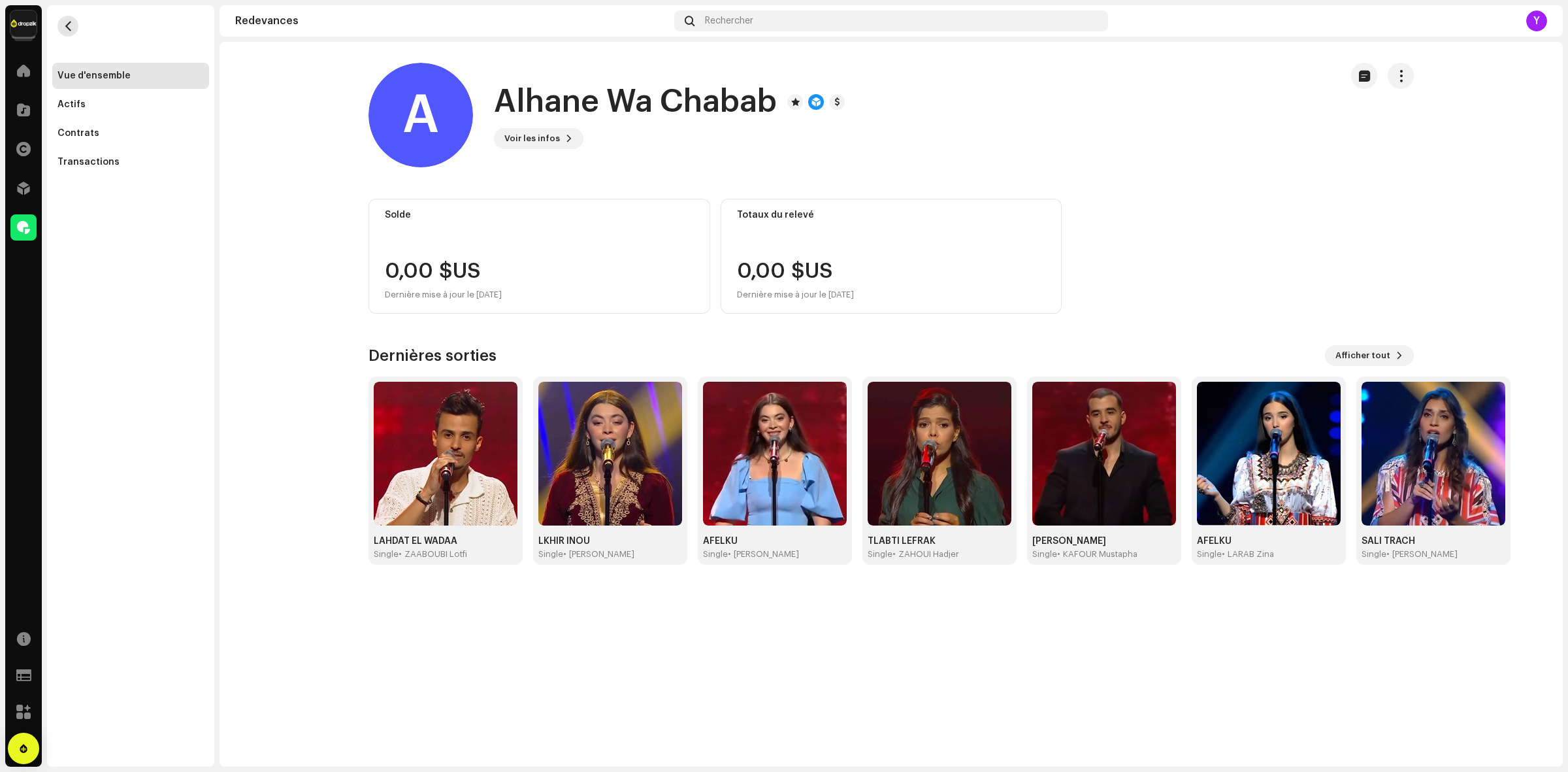
click at [66, 31] on button "button" at bounding box center [68, 26] width 21 height 21
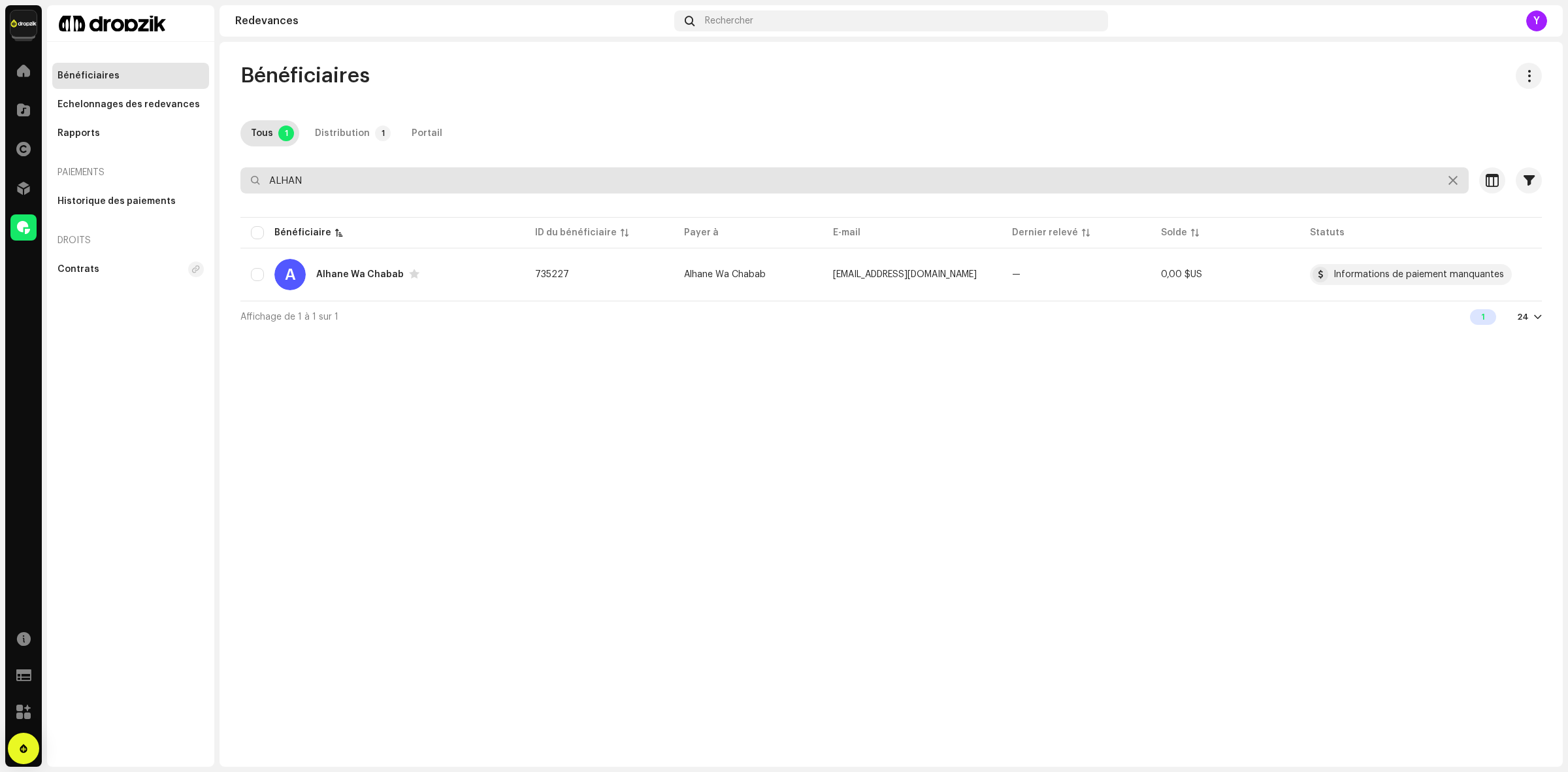
click at [364, 184] on input "ALHAN" at bounding box center [855, 180] width 1228 height 26
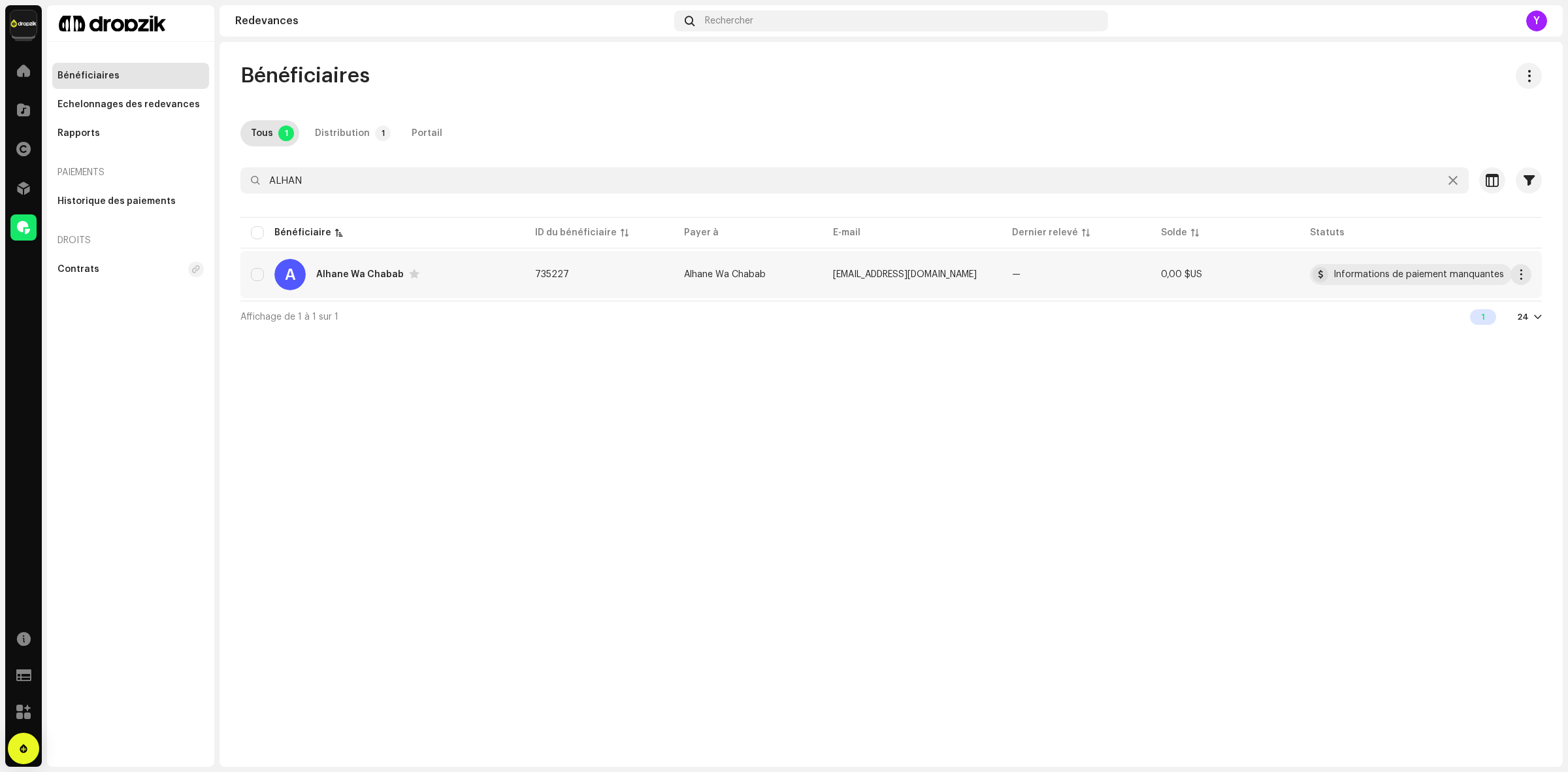
click at [355, 278] on div "Alhane Wa Chabab" at bounding box center [360, 274] width 88 height 9
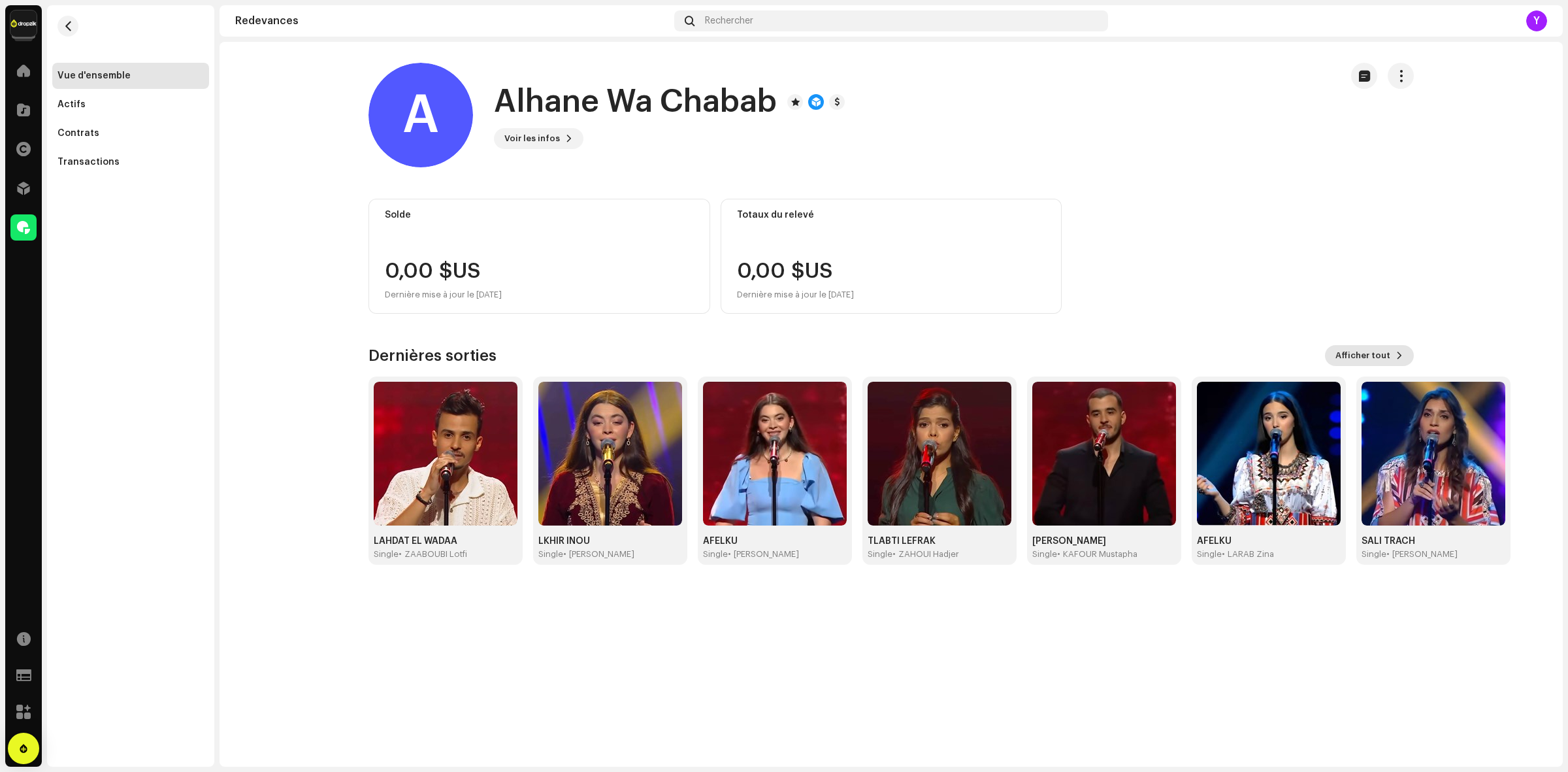
click at [1357, 354] on span "Afficher tout" at bounding box center [1363, 355] width 55 height 26
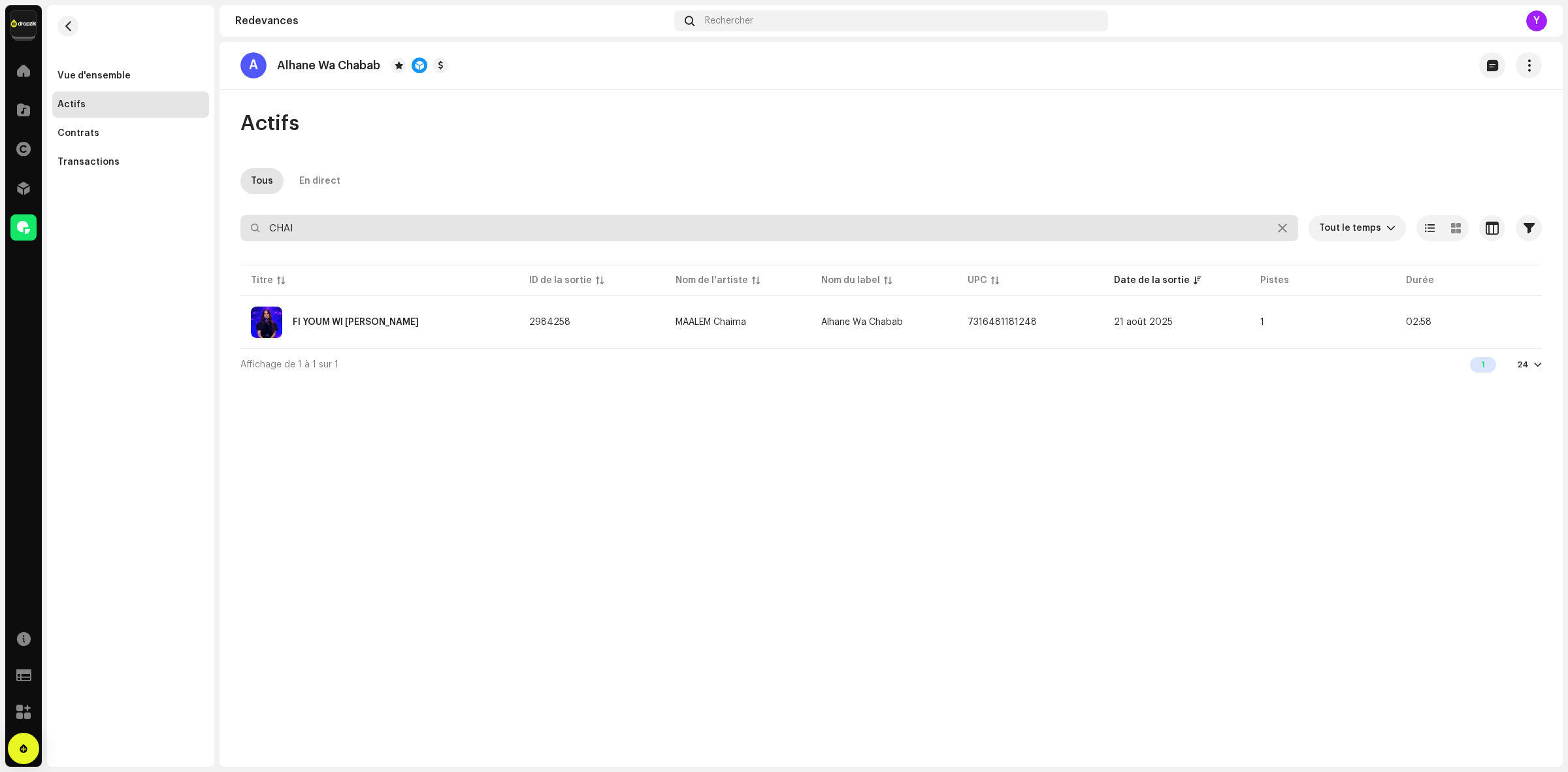
click at [323, 230] on input "CHAI" at bounding box center [770, 227] width 1058 height 26
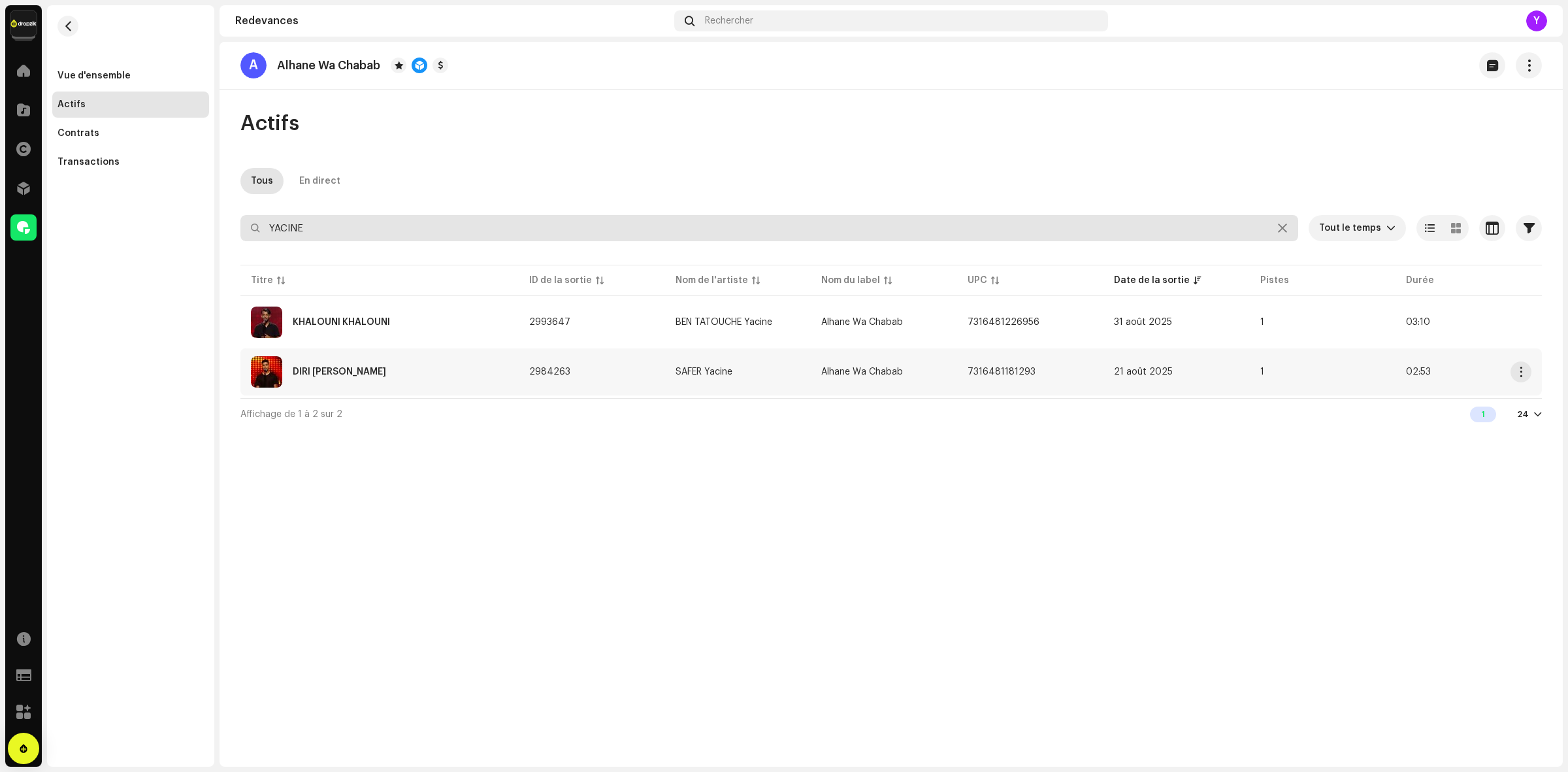
type input "YACINE"
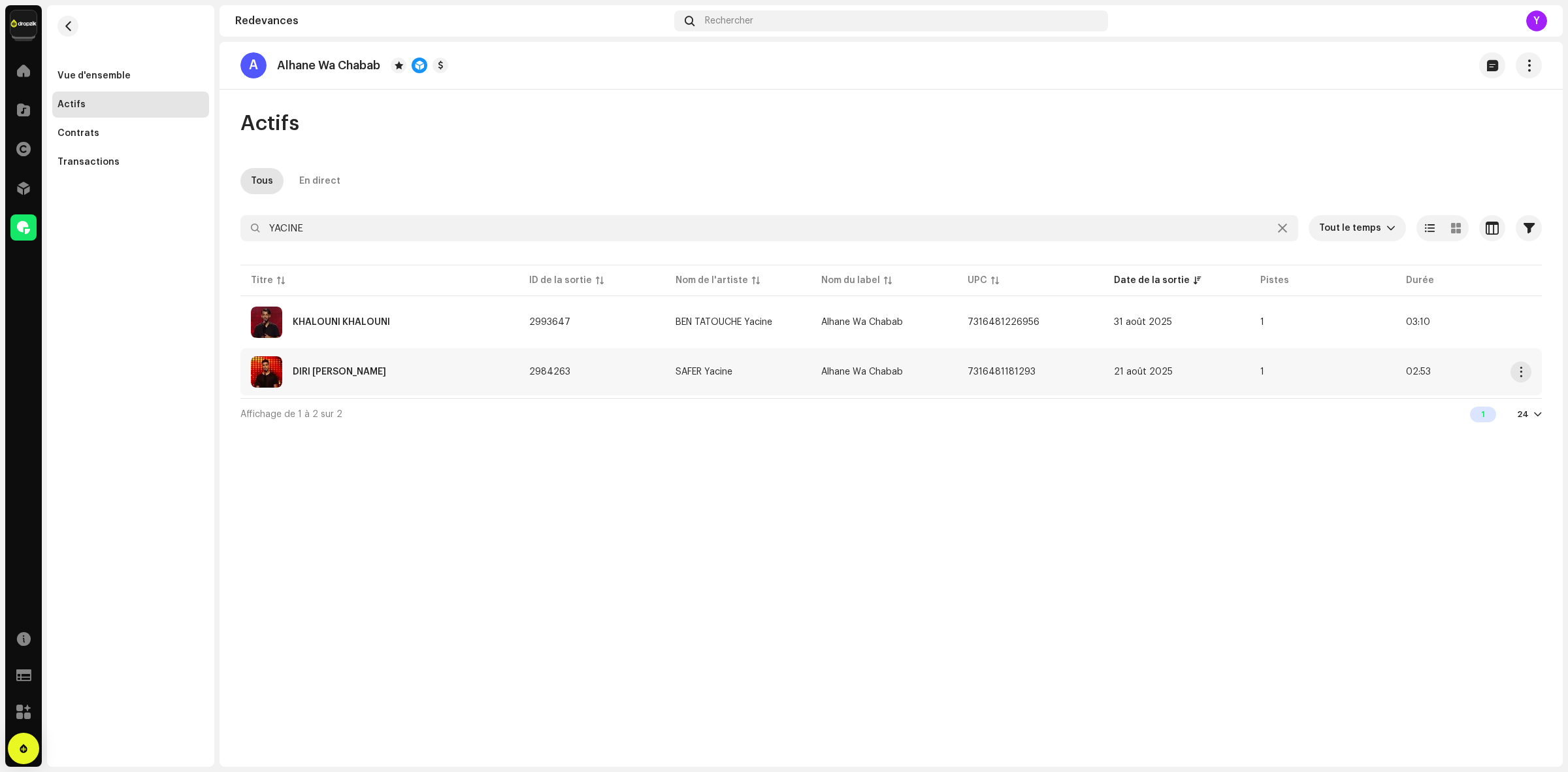
click at [733, 386] on td "SAFER Yacine" at bounding box center [738, 371] width 146 height 47
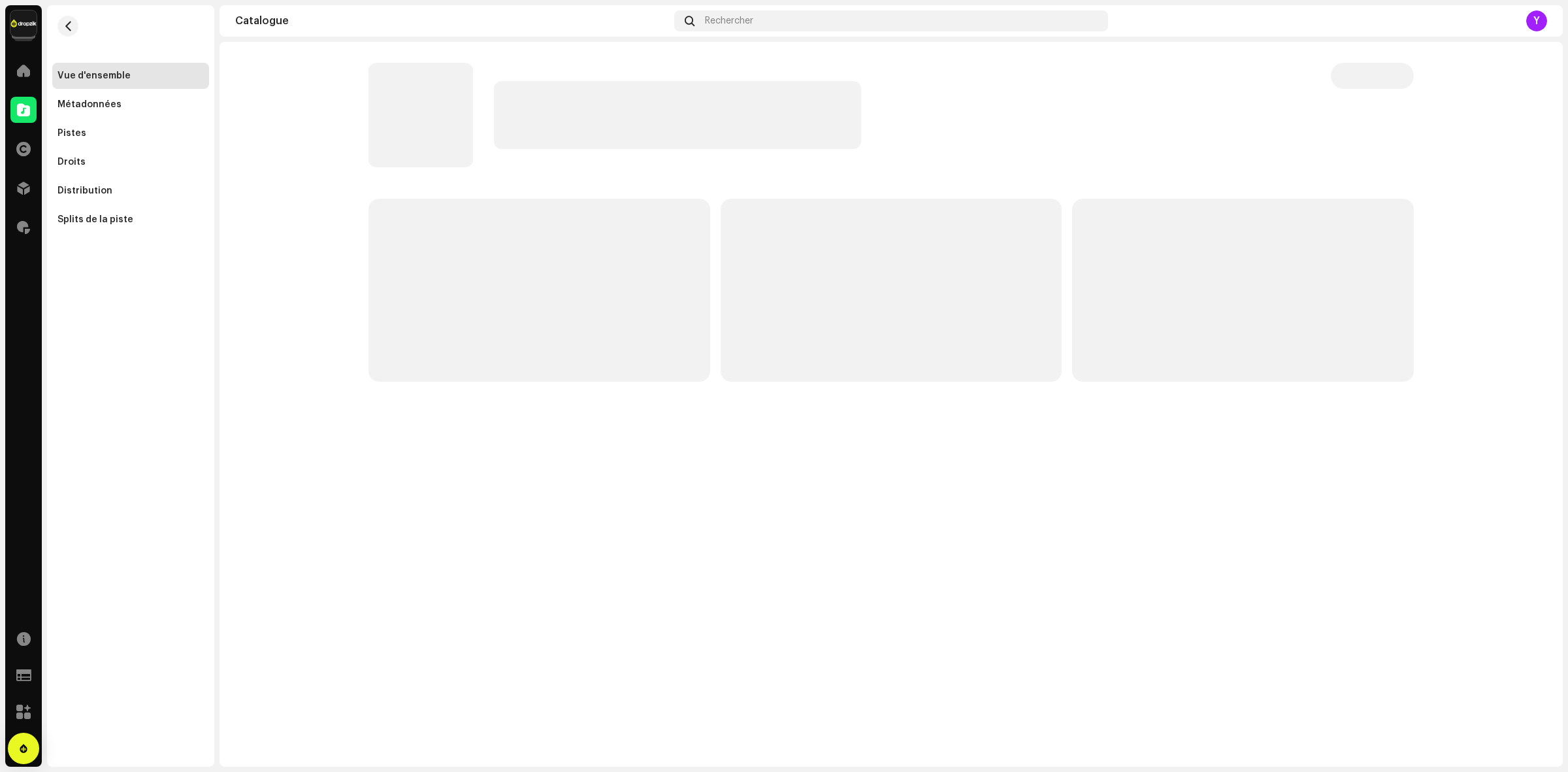
click at [531, 103] on p-skeleton at bounding box center [678, 115] width 368 height 68
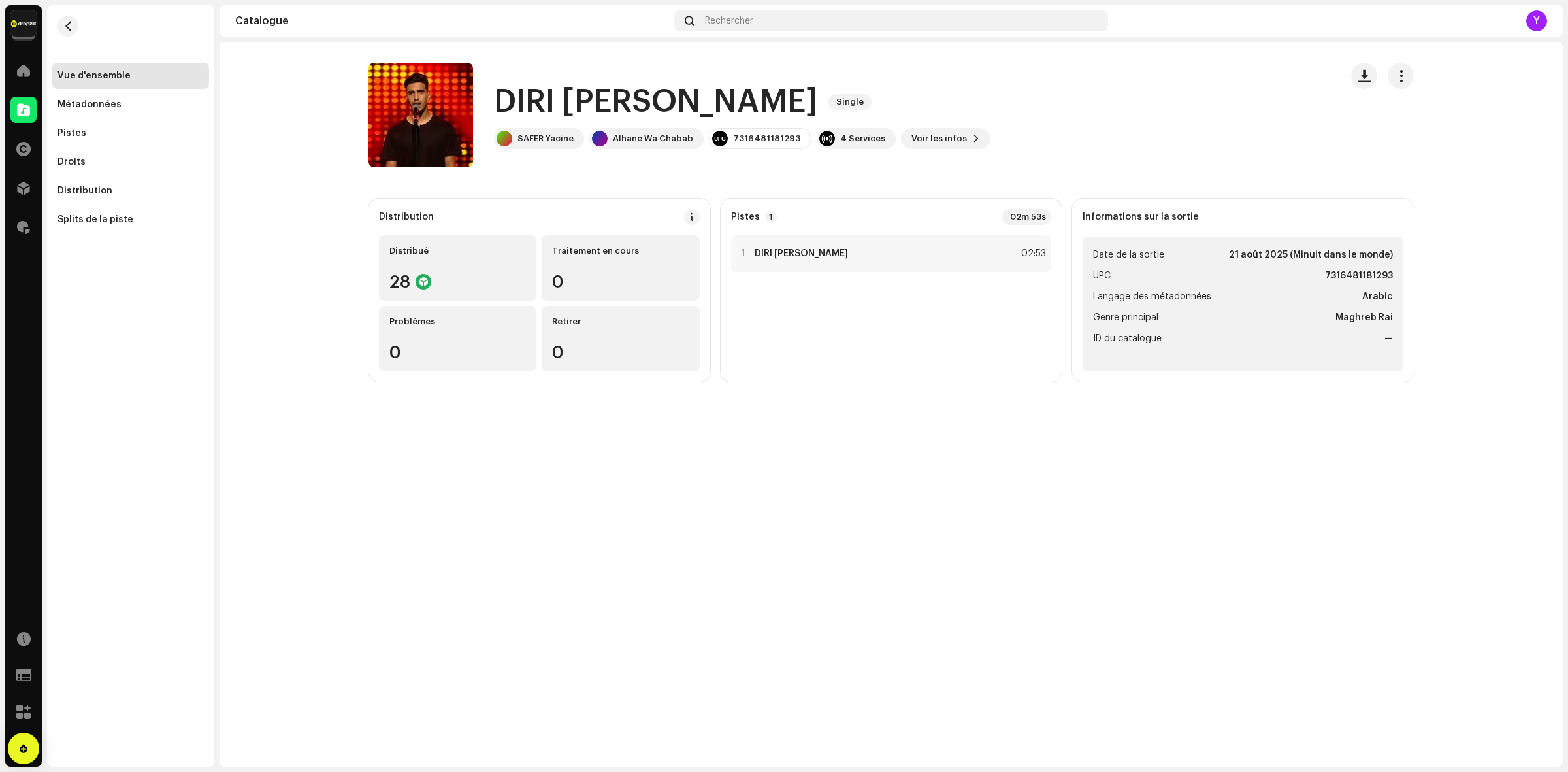
drag, startPoint x: 567, startPoint y: 138, endPoint x: 493, endPoint y: 144, distance: 74.2
click at [494, 144] on re-m-participants-badge "SAFER Yacine" at bounding box center [539, 138] width 90 height 21
copy div "SAFER Yacin"
click at [70, 25] on span "button" at bounding box center [69, 26] width 10 height 11
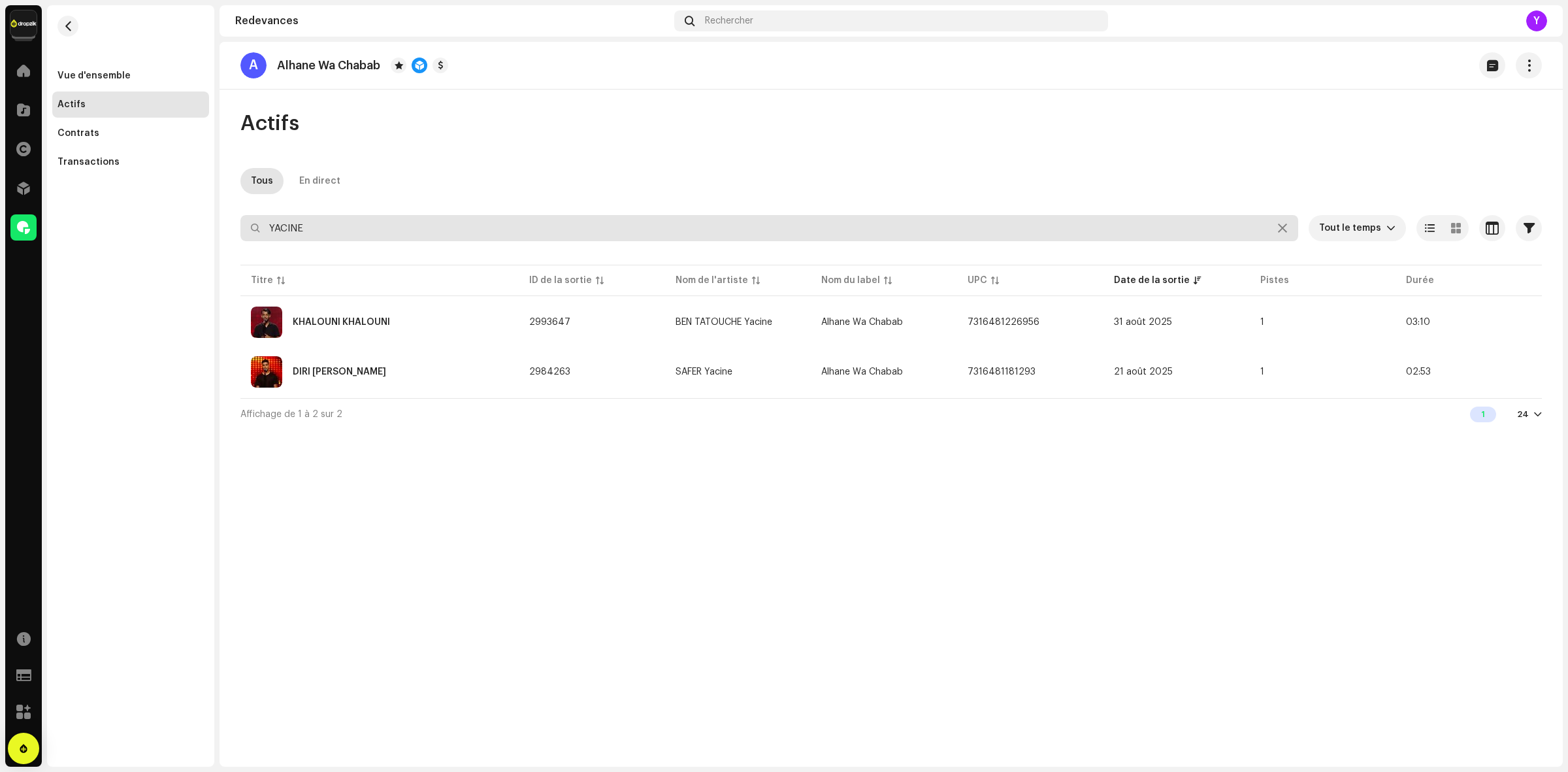
click at [363, 226] on input "YACINE" at bounding box center [770, 227] width 1058 height 26
type input "ZINA"
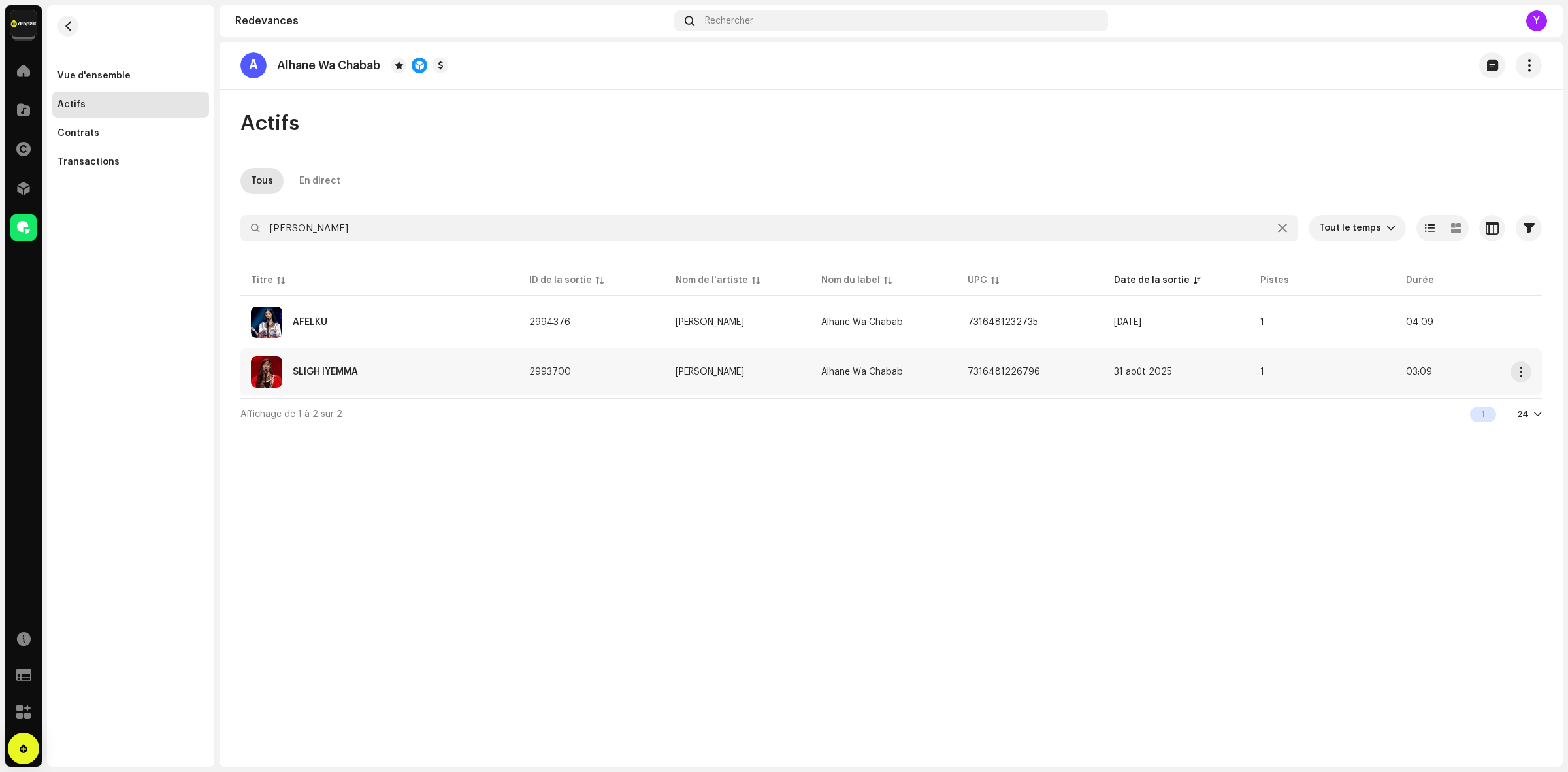
click at [716, 364] on td "LARAB Zina" at bounding box center [738, 371] width 146 height 47
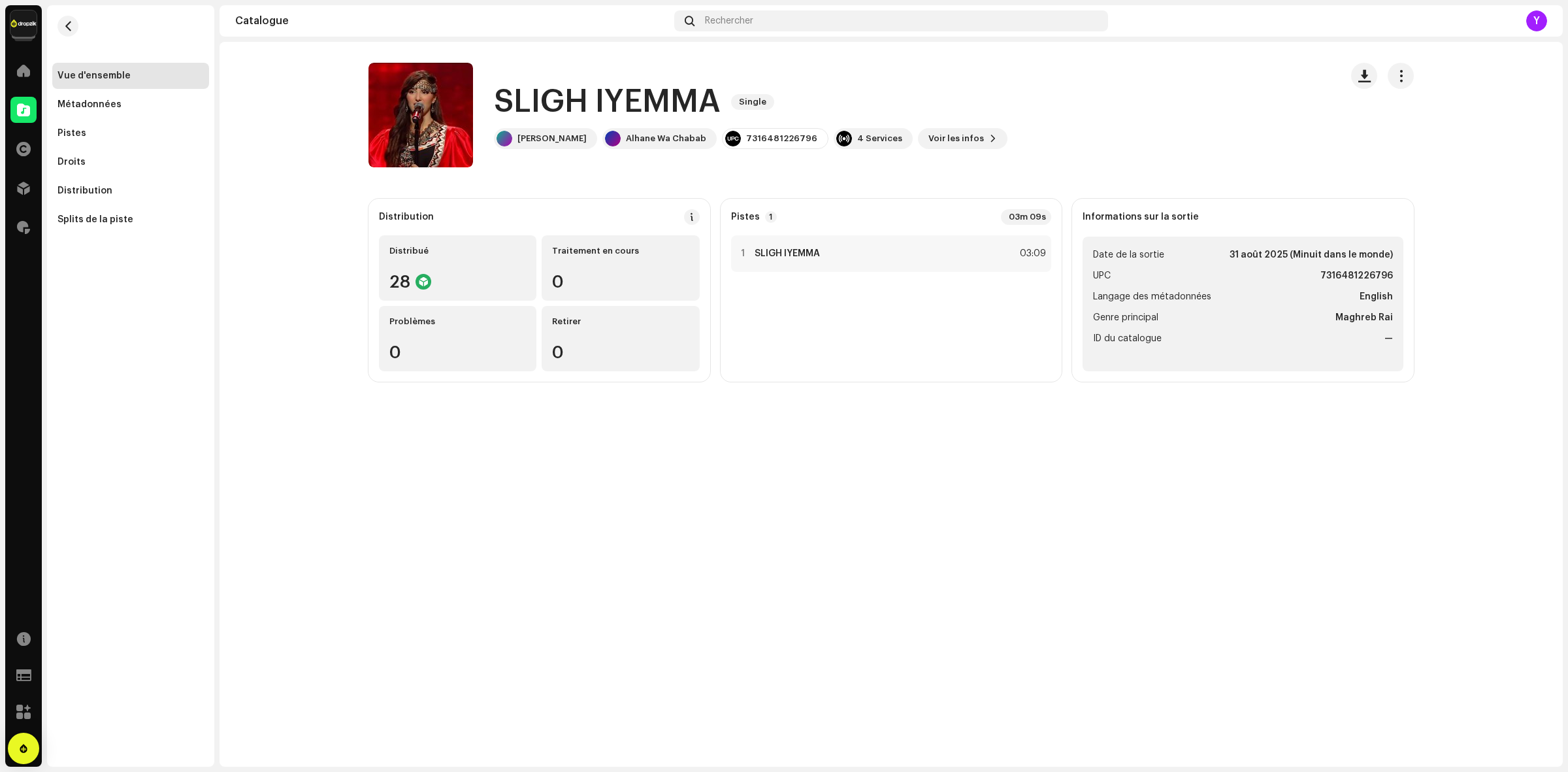
drag, startPoint x: 519, startPoint y: 138, endPoint x: 579, endPoint y: 144, distance: 60.3
click at [579, 144] on div "LARAB Zina Alhane Wa Chabab 7316481226796 4 Services Voir les infos" at bounding box center [751, 138] width 514 height 21
copy re-m-participants-badge "LARAB Zina"
click at [66, 23] on span "button" at bounding box center [69, 26] width 10 height 11
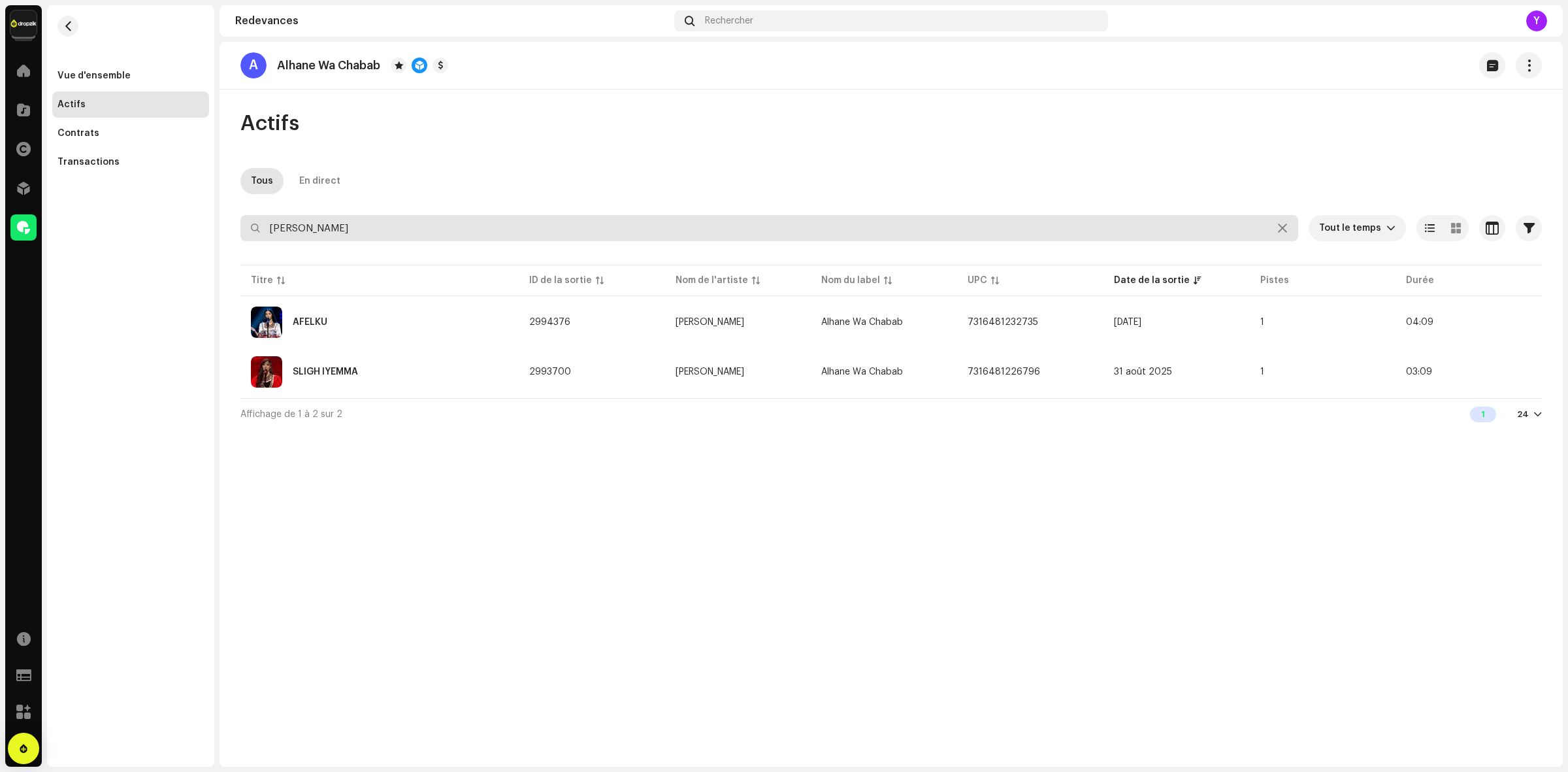
click at [317, 239] on input "ZINA" at bounding box center [770, 227] width 1058 height 26
paste input "Imad Ben Arfa"
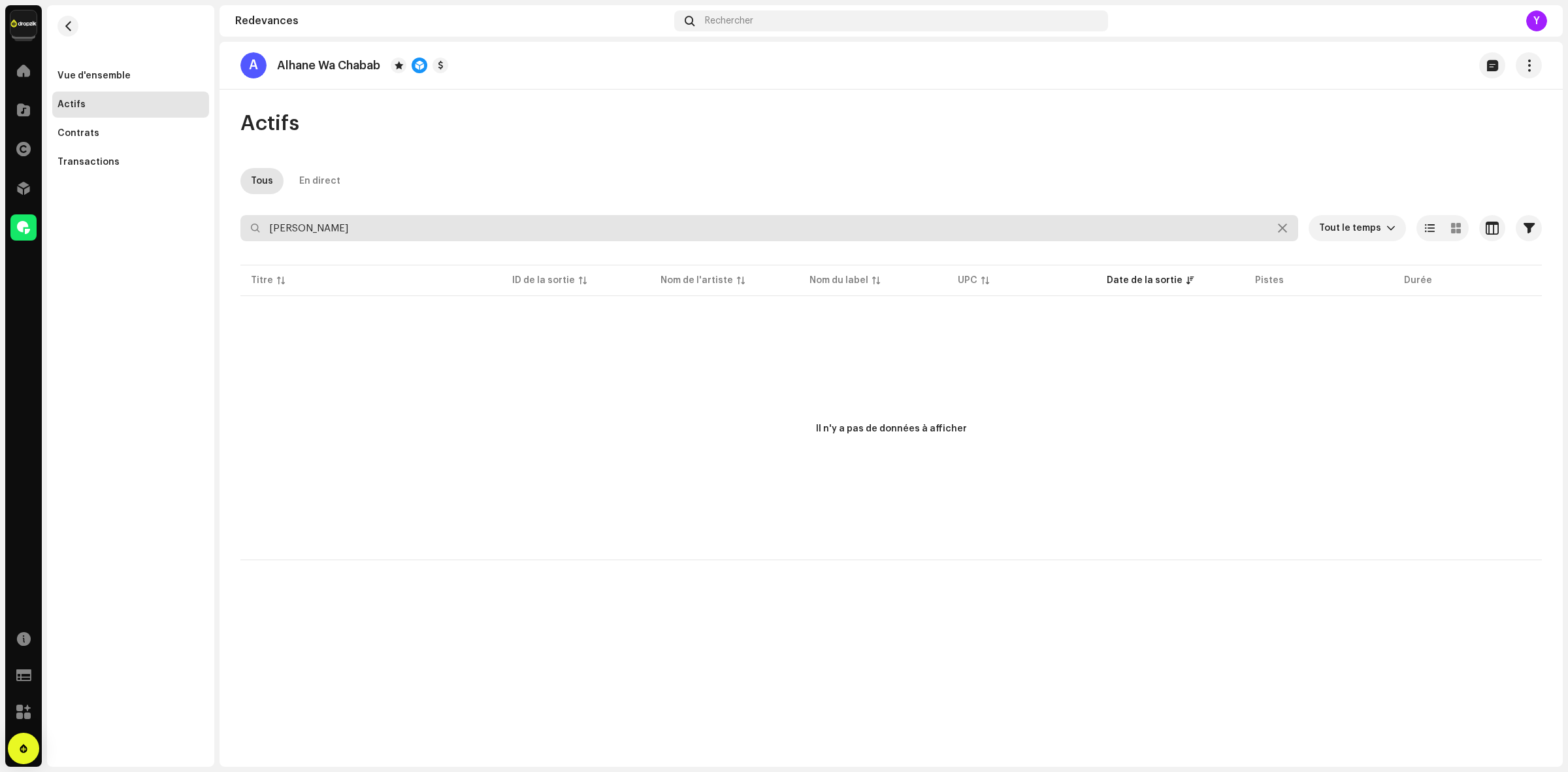
drag, startPoint x: 293, startPoint y: 228, endPoint x: 468, endPoint y: 216, distance: 175.4
click at [468, 216] on input "Imad Ben Arfa" at bounding box center [770, 227] width 1058 height 26
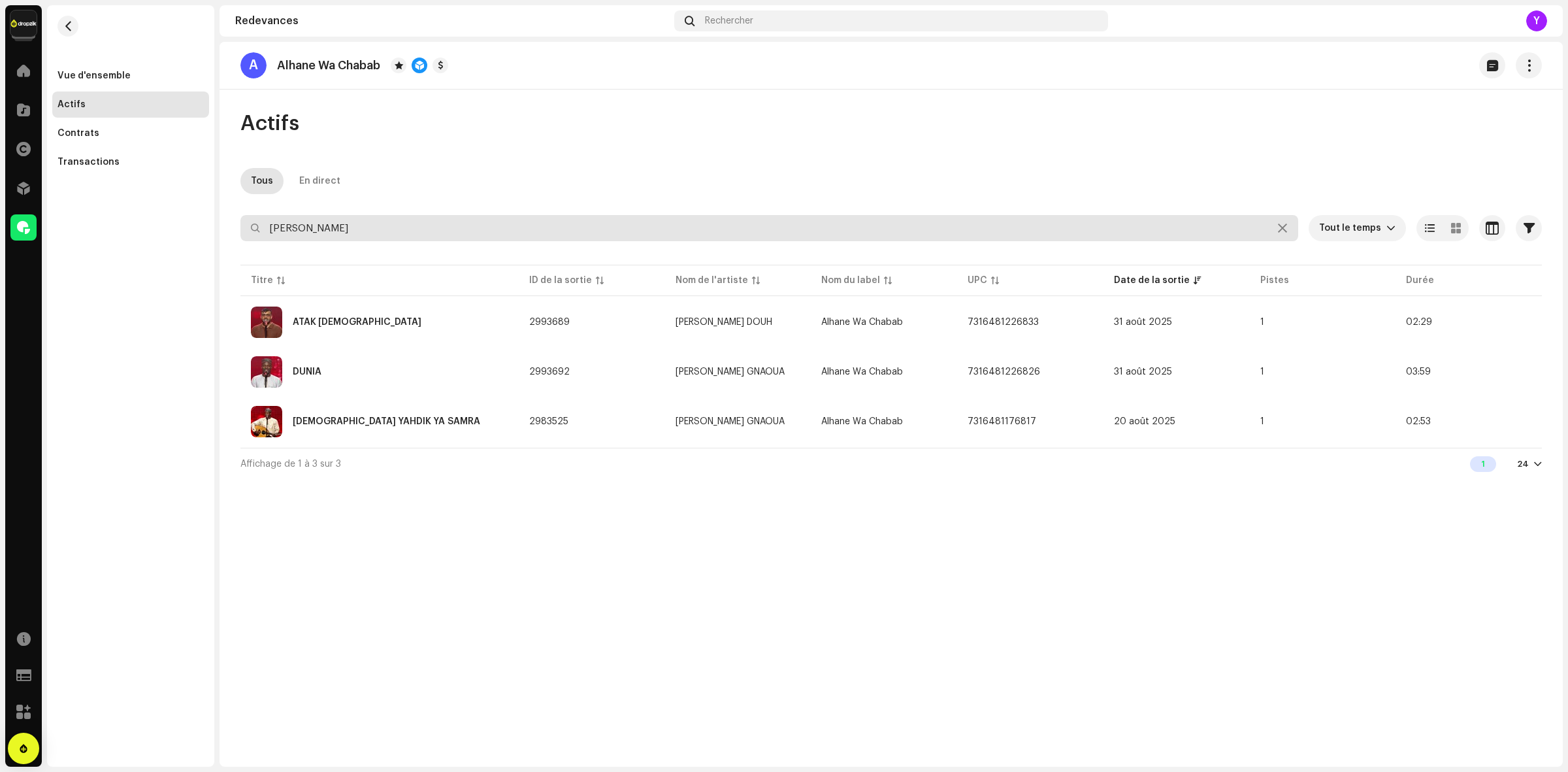
type input "Imad"
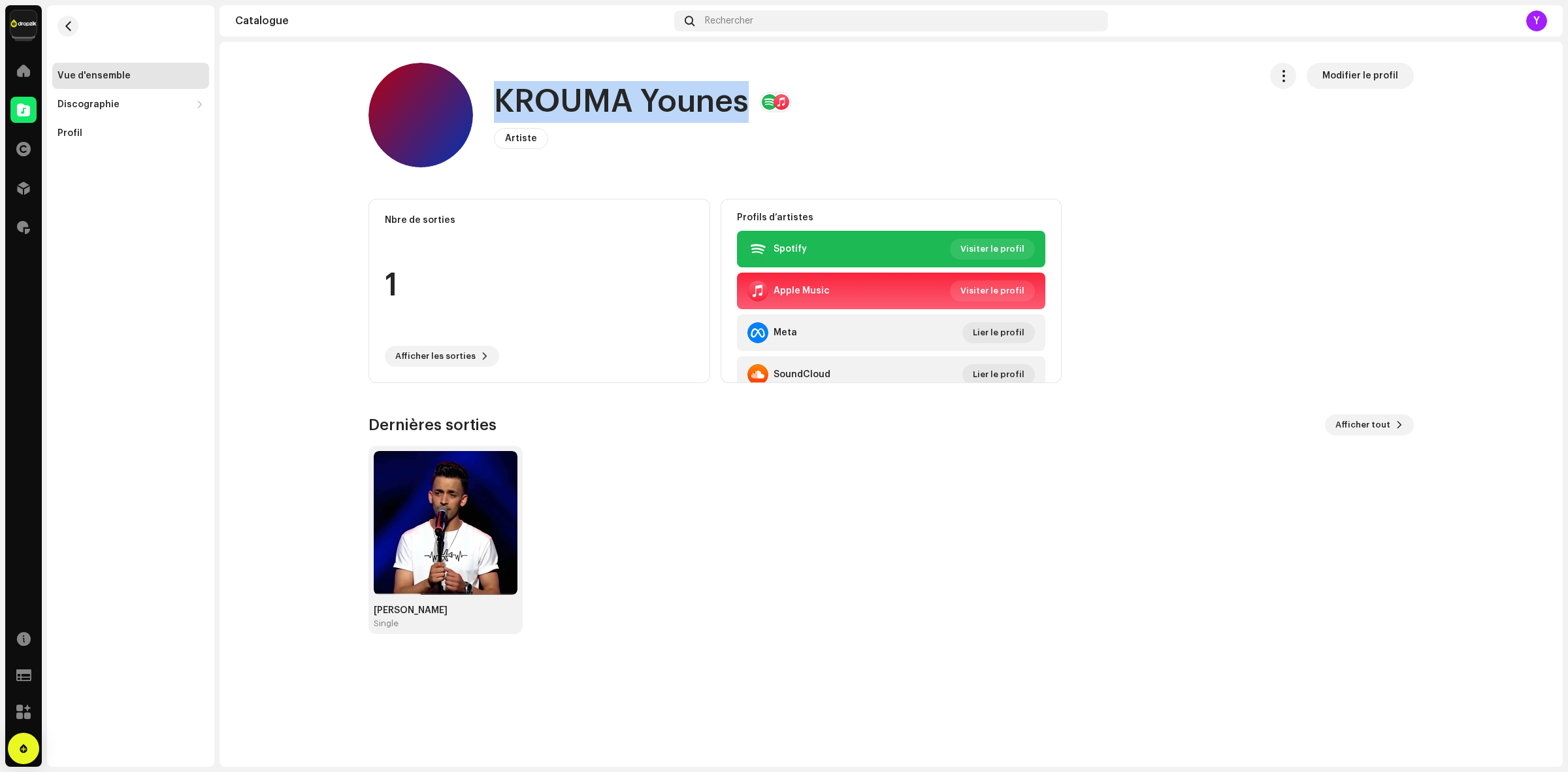
drag, startPoint x: 488, startPoint y: 90, endPoint x: 753, endPoint y: 94, distance: 265.0
click at [753, 94] on div "KROUMA Younes Artiste Modifier le profil" at bounding box center [809, 115] width 881 height 104
copy h1 "KROUMA Younes"
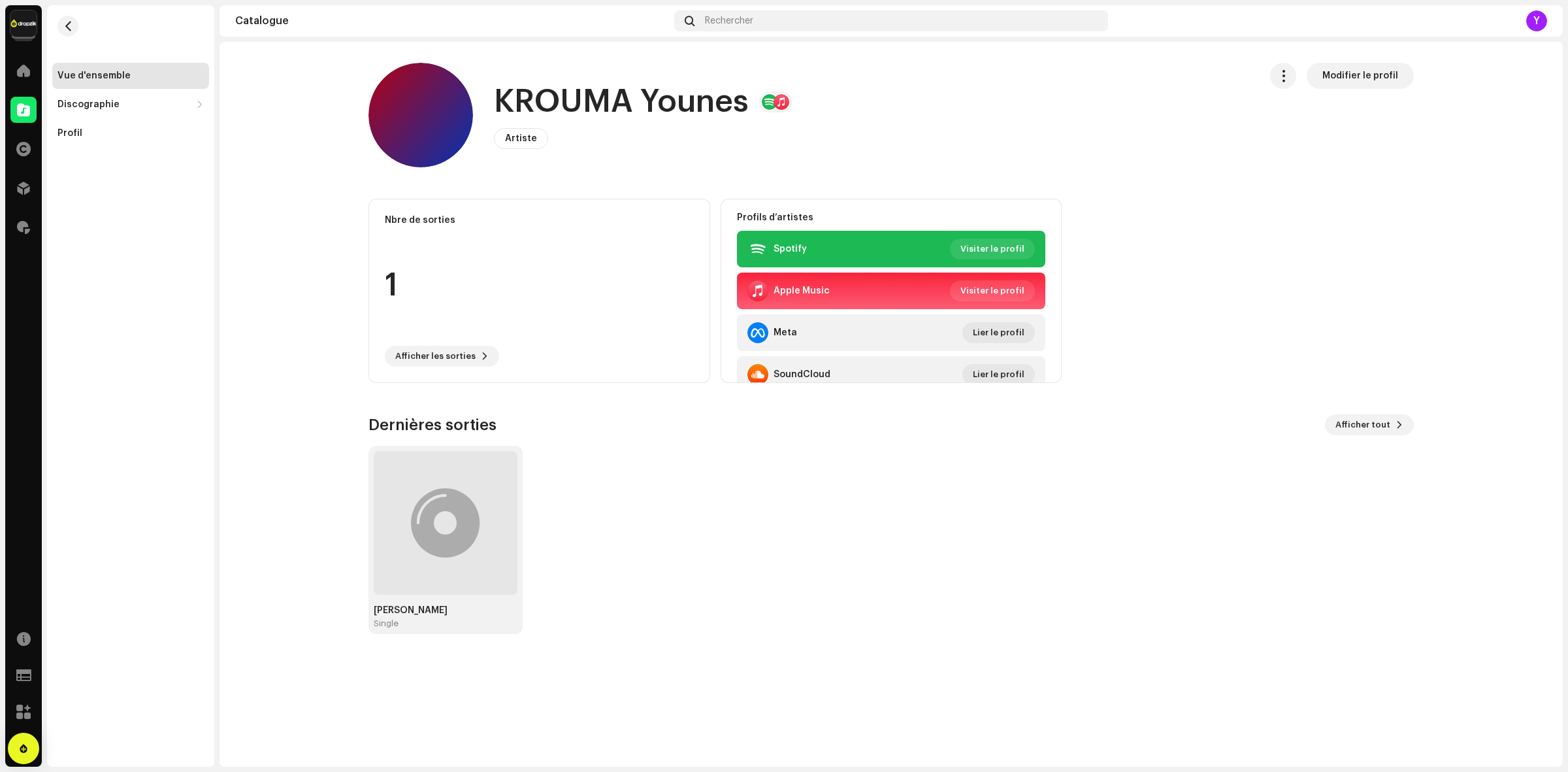
click at [52, 31] on re-m-nav-back at bounding box center [68, 33] width 31 height 57
click at [71, 30] on span "button" at bounding box center [69, 26] width 10 height 11
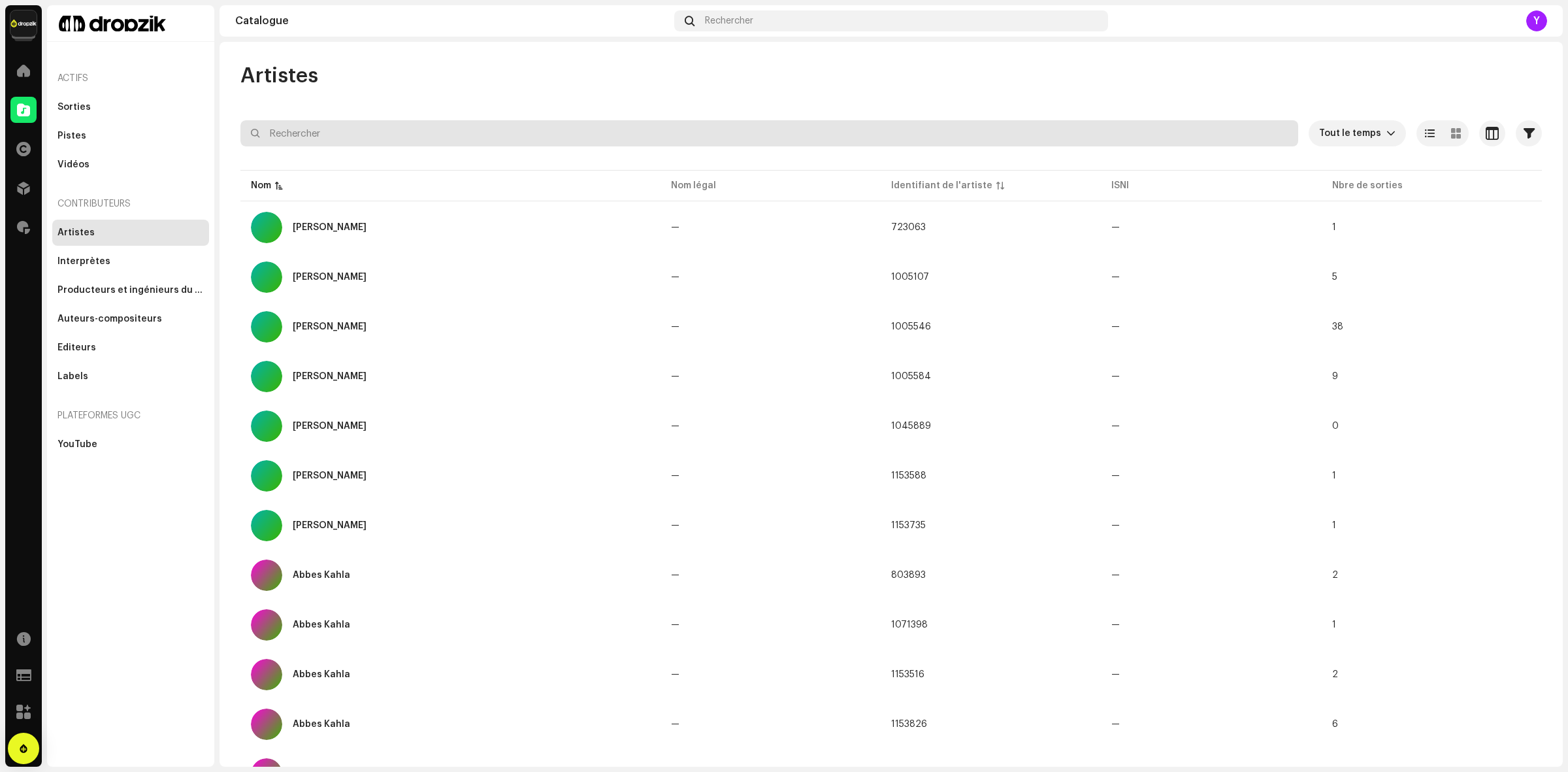
click at [380, 138] on input "text" at bounding box center [770, 133] width 1058 height 26
paste input "Sabri"
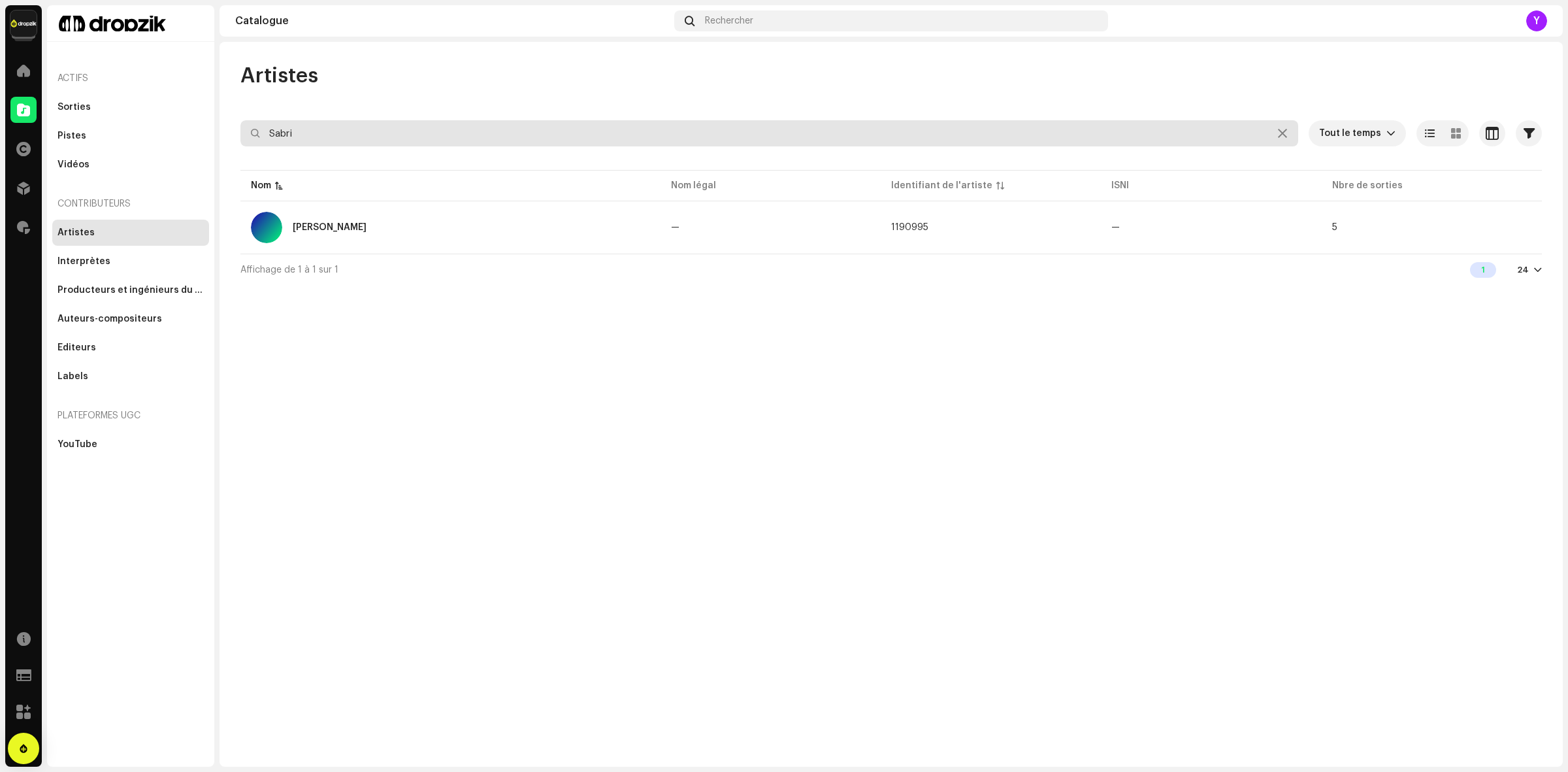
type input "Sabri"
